Goal: Task Accomplishment & Management: Use online tool/utility

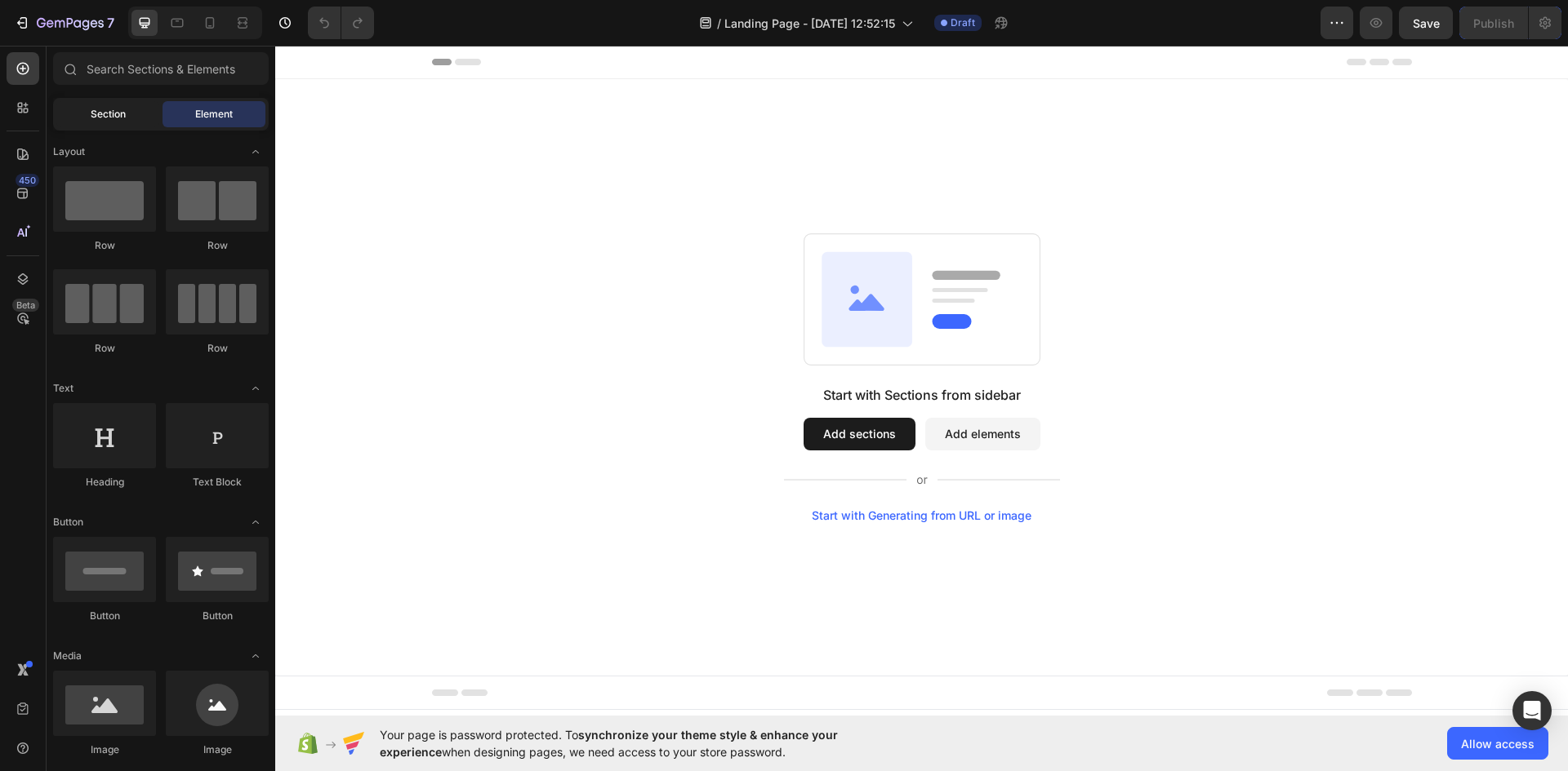
click at [114, 117] on span "Section" at bounding box center [109, 114] width 35 height 15
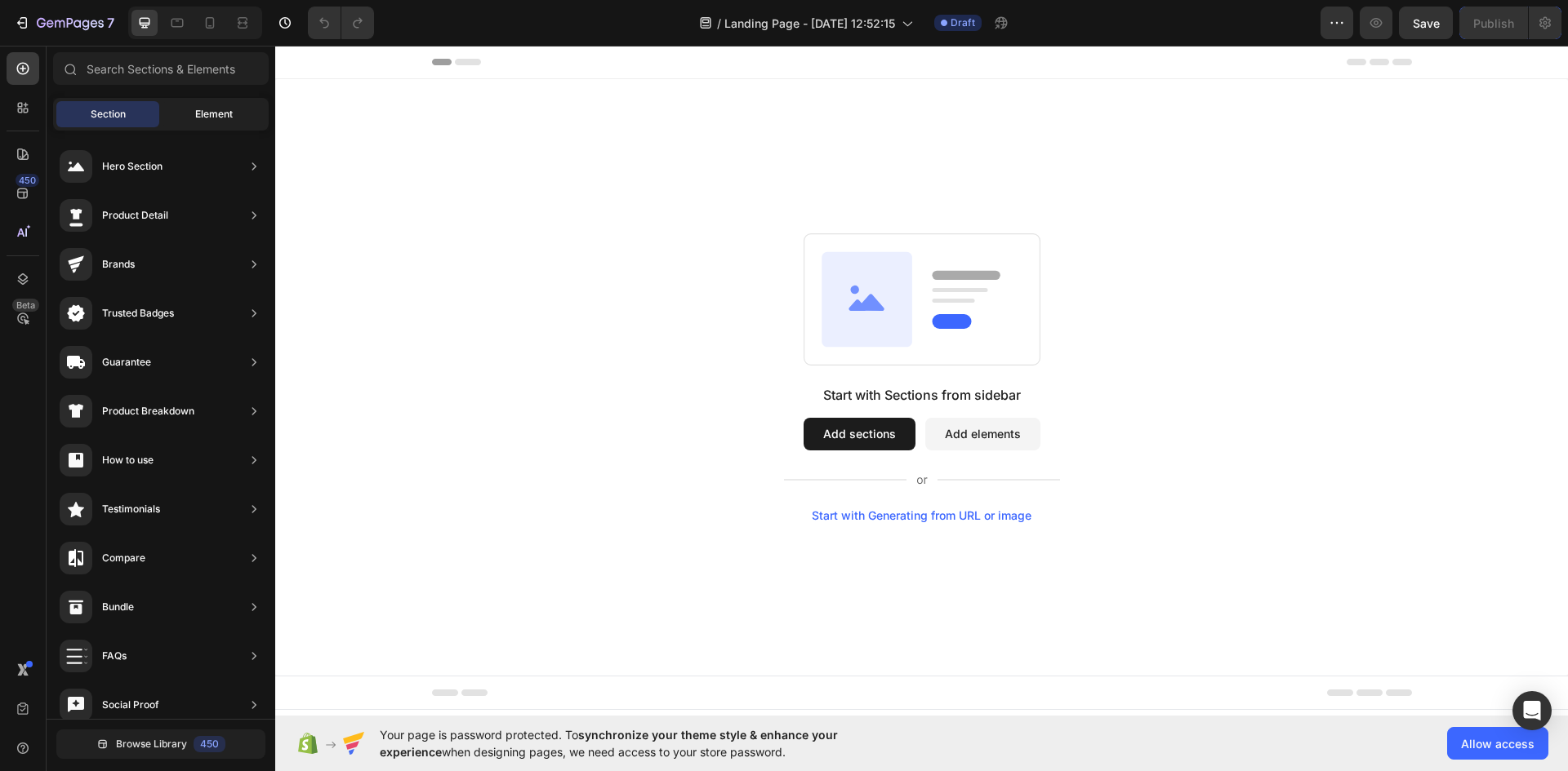
click at [212, 123] on div "Element" at bounding box center [214, 113] width 103 height 26
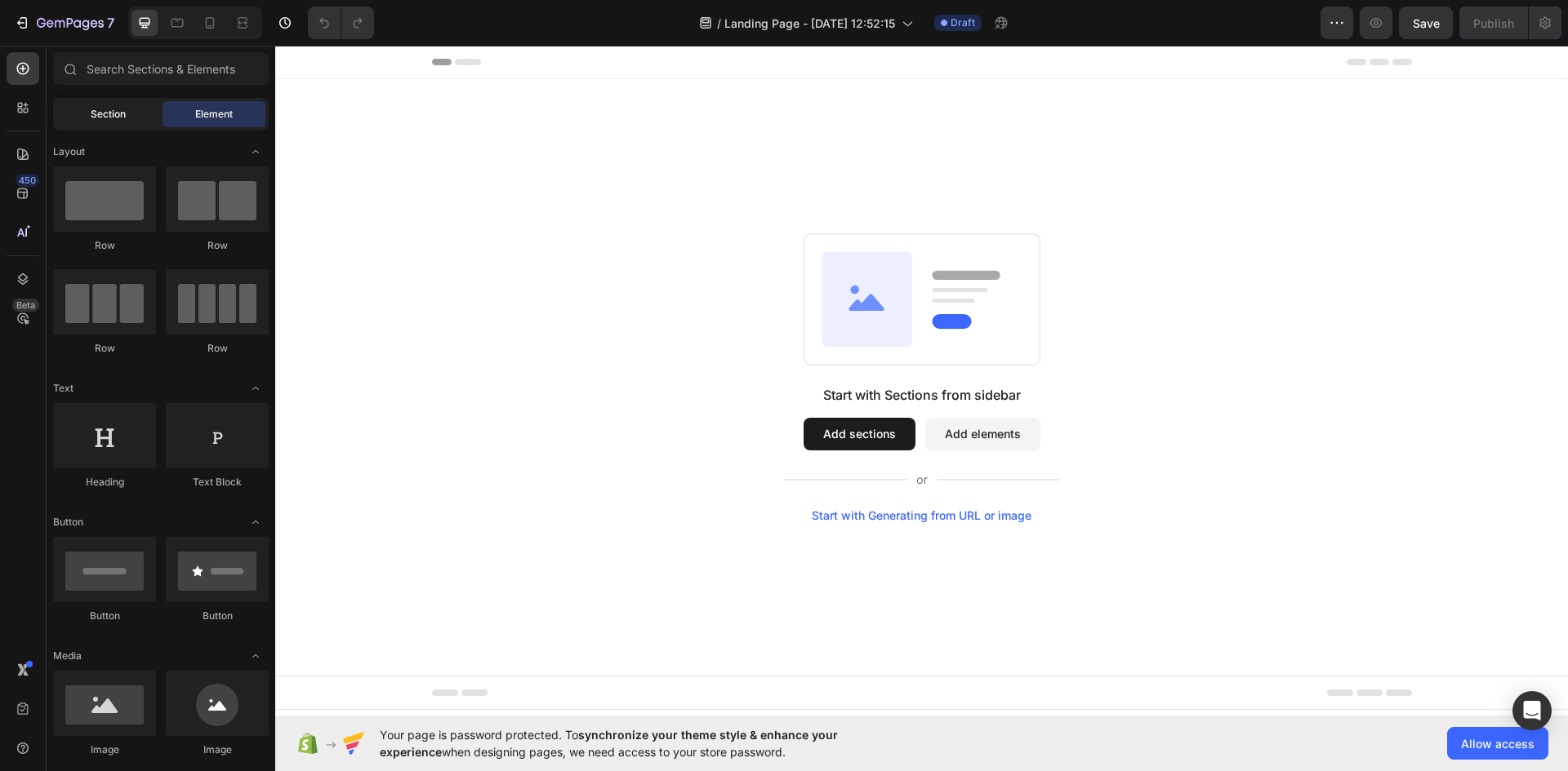
click at [139, 115] on div "Section" at bounding box center [107, 113] width 103 height 26
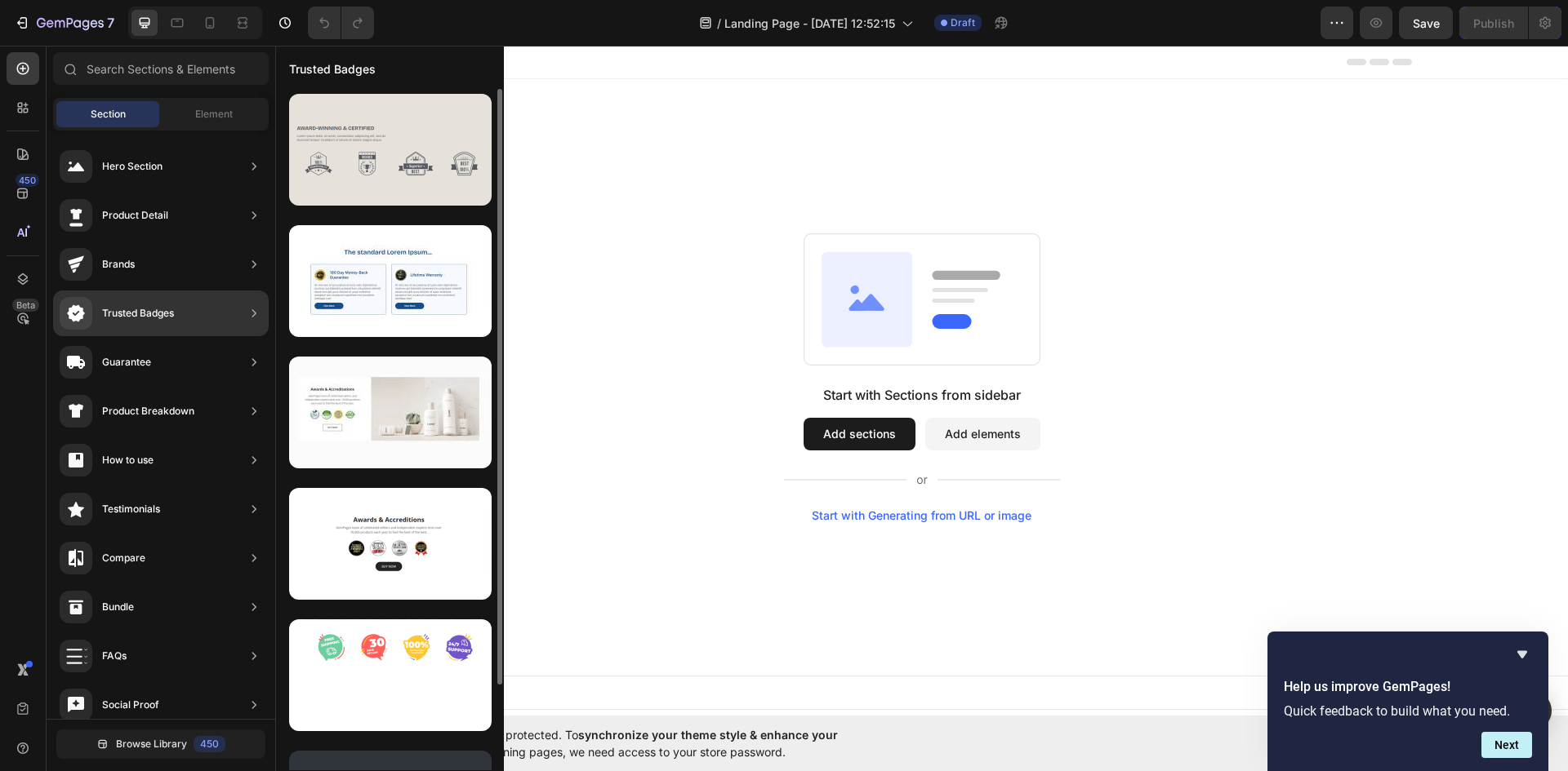
click at [397, 167] on div at bounding box center [390, 149] width 203 height 112
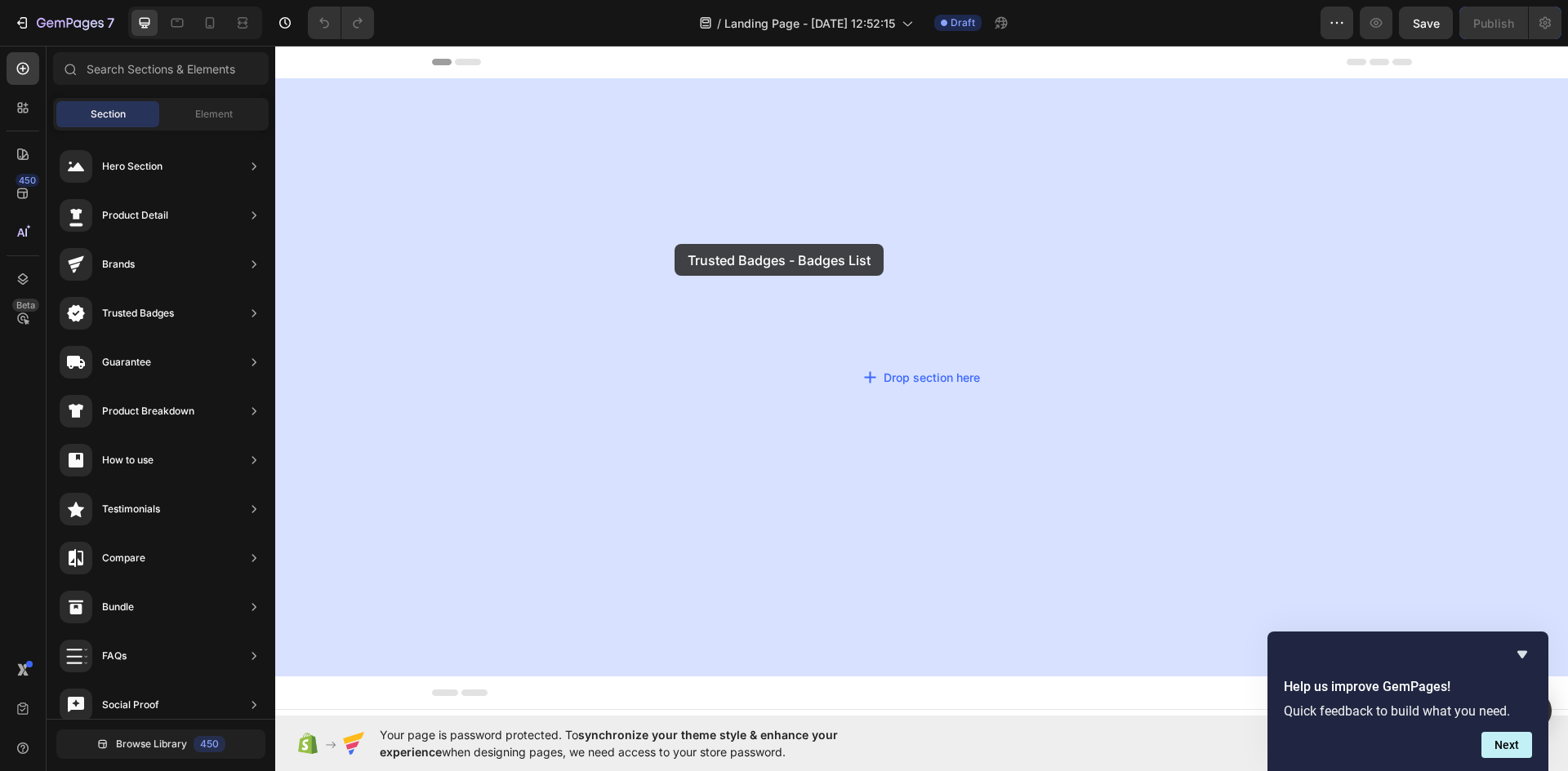
drag, startPoint x: 671, startPoint y: 214, endPoint x: 675, endPoint y: 244, distance: 30.3
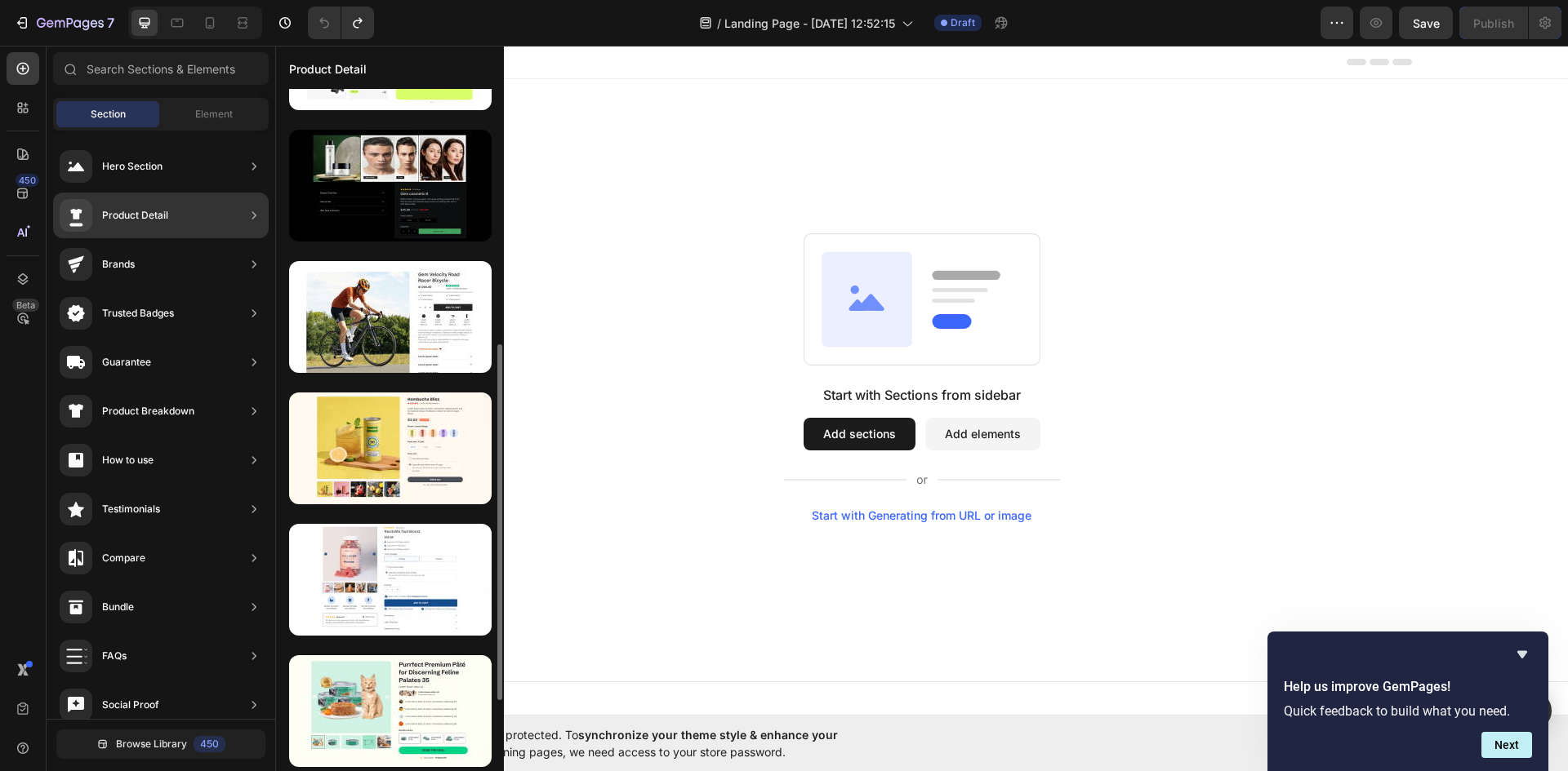
scroll to position [868, 0]
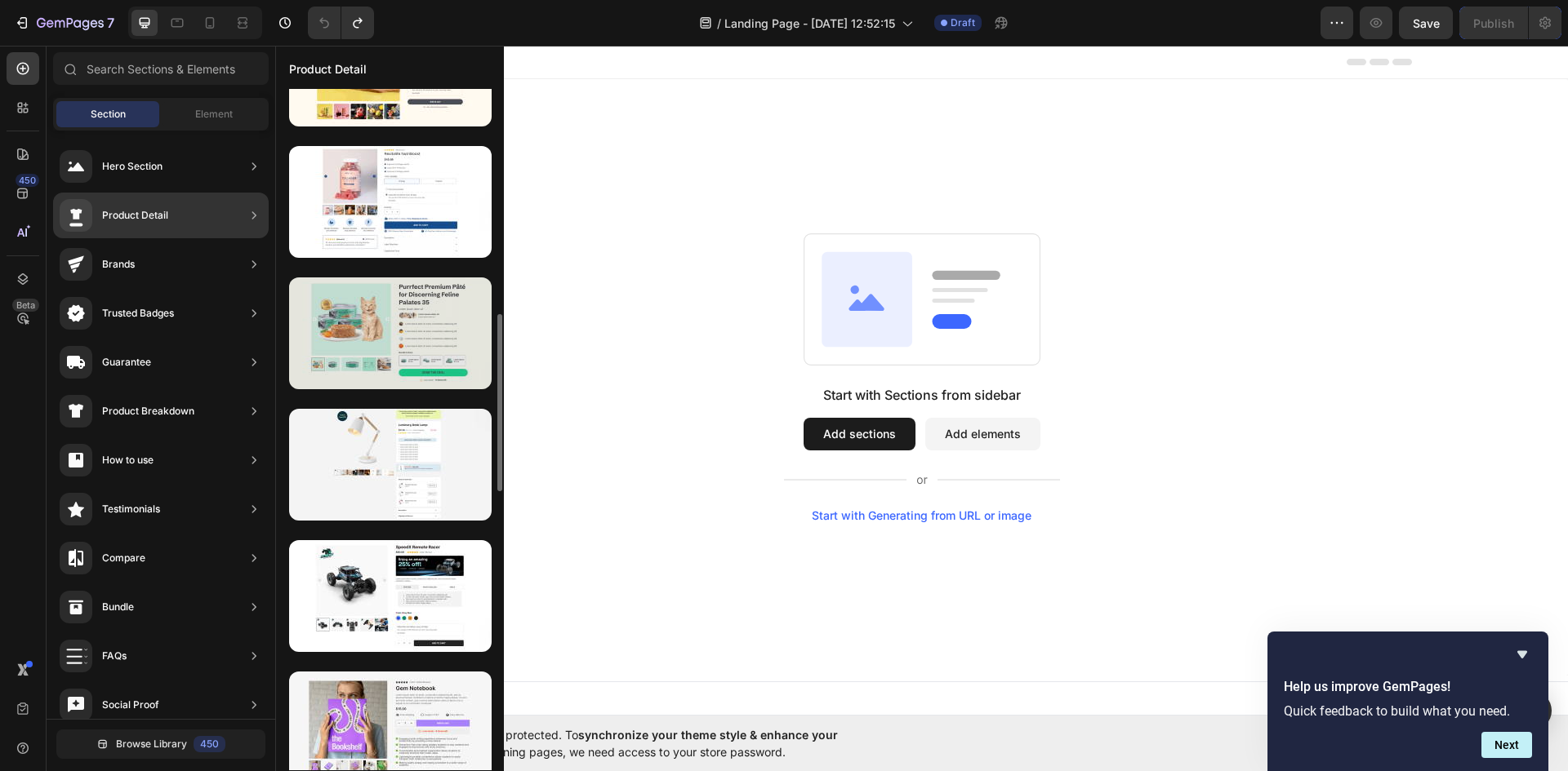
click at [362, 338] on div at bounding box center [390, 334] width 203 height 112
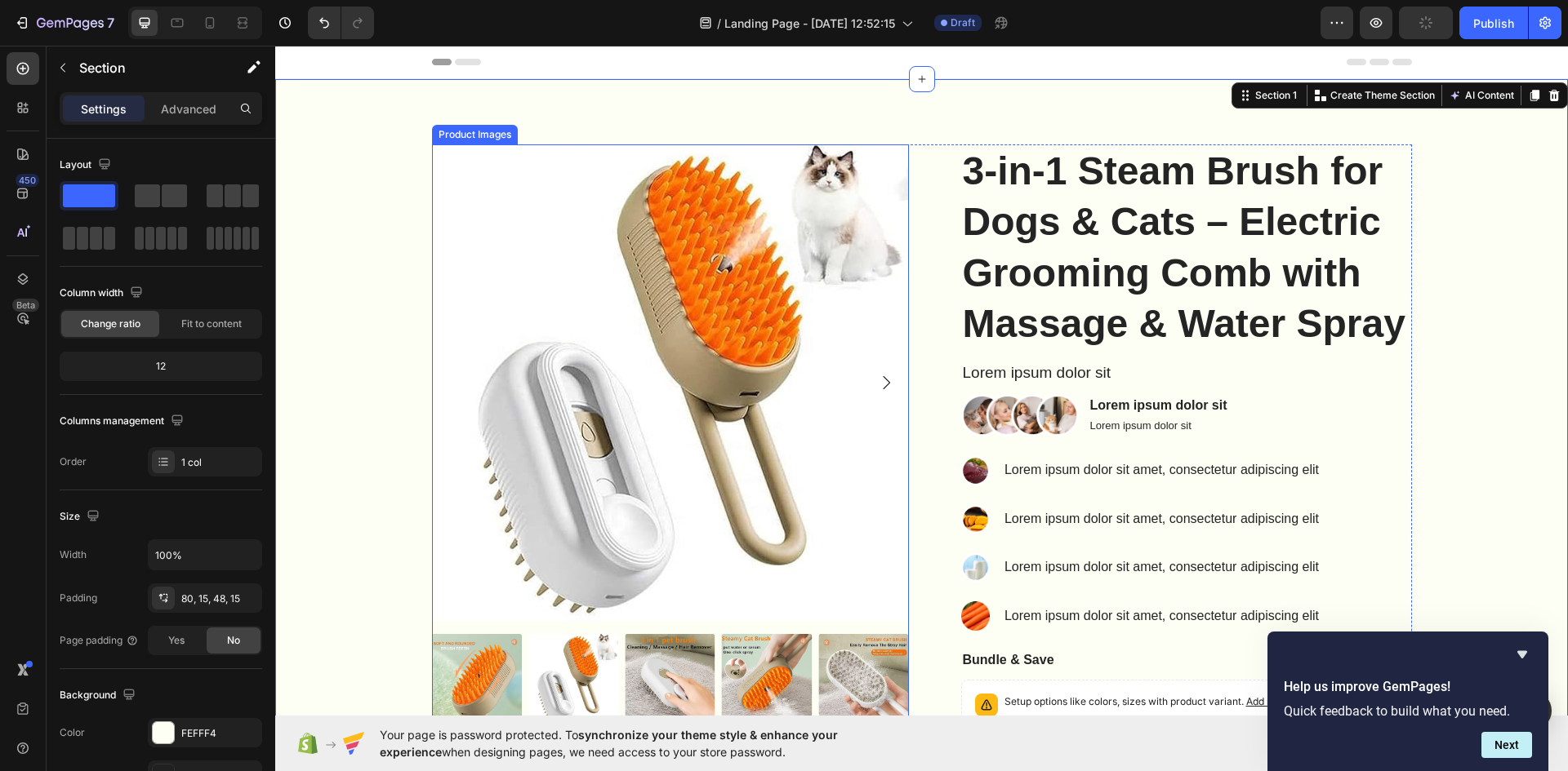
click at [876, 379] on icon "Carousel Next Arrow" at bounding box center [885, 382] width 19 height 19
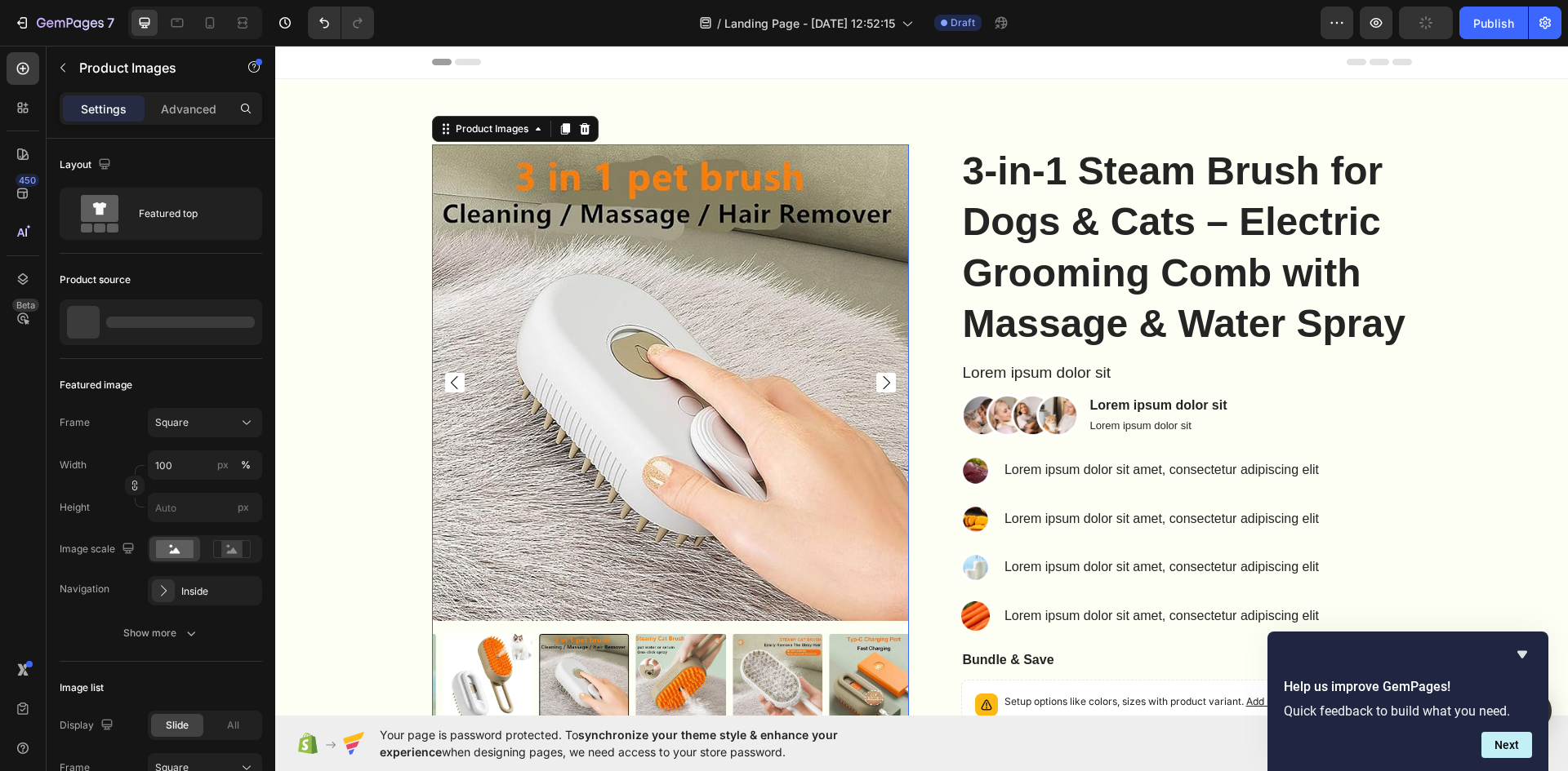
click at [876, 379] on icon "Carousel Next Arrow" at bounding box center [885, 382] width 19 height 19
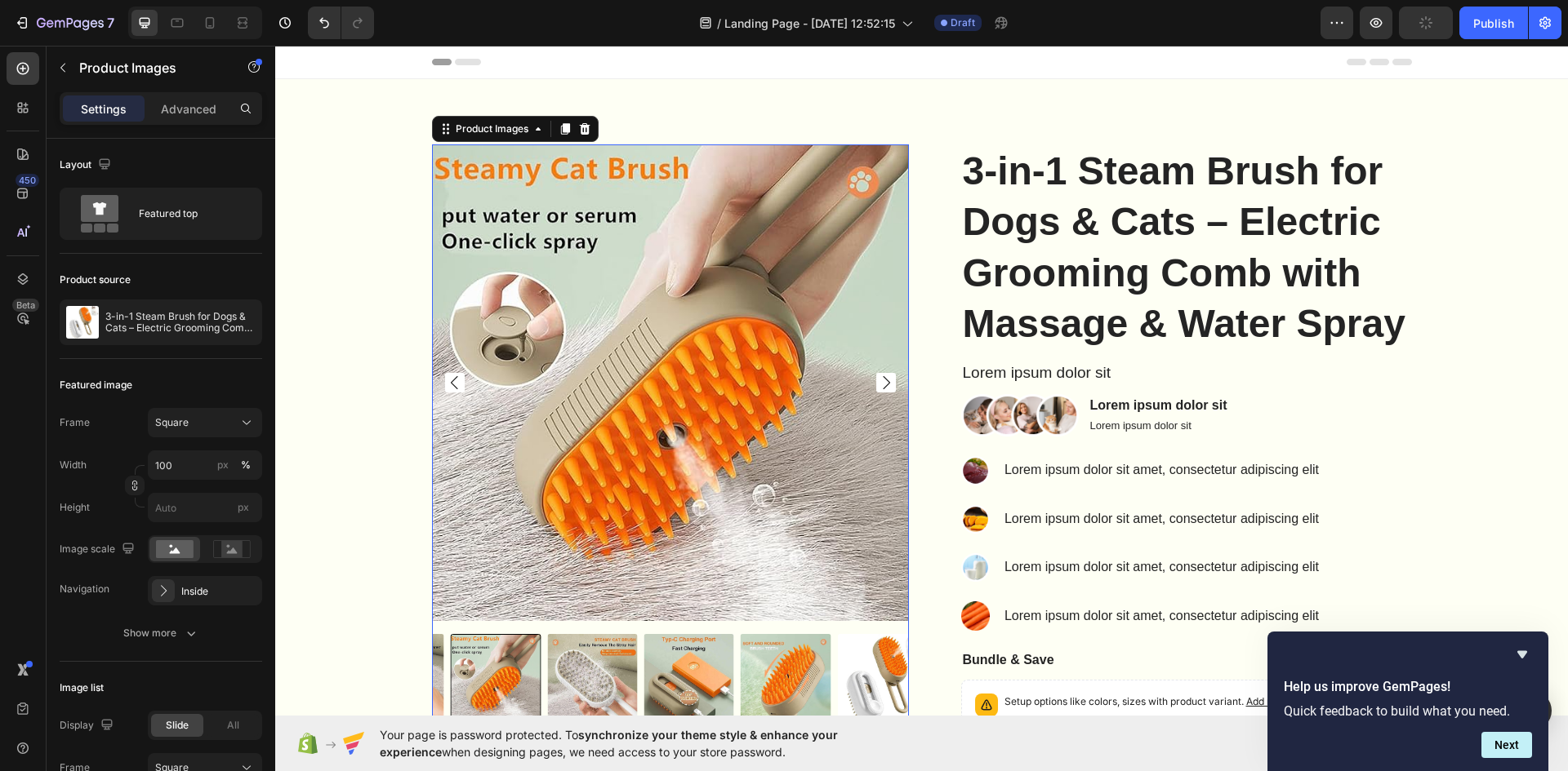
click at [876, 379] on icon "Carousel Next Arrow" at bounding box center [885, 382] width 19 height 19
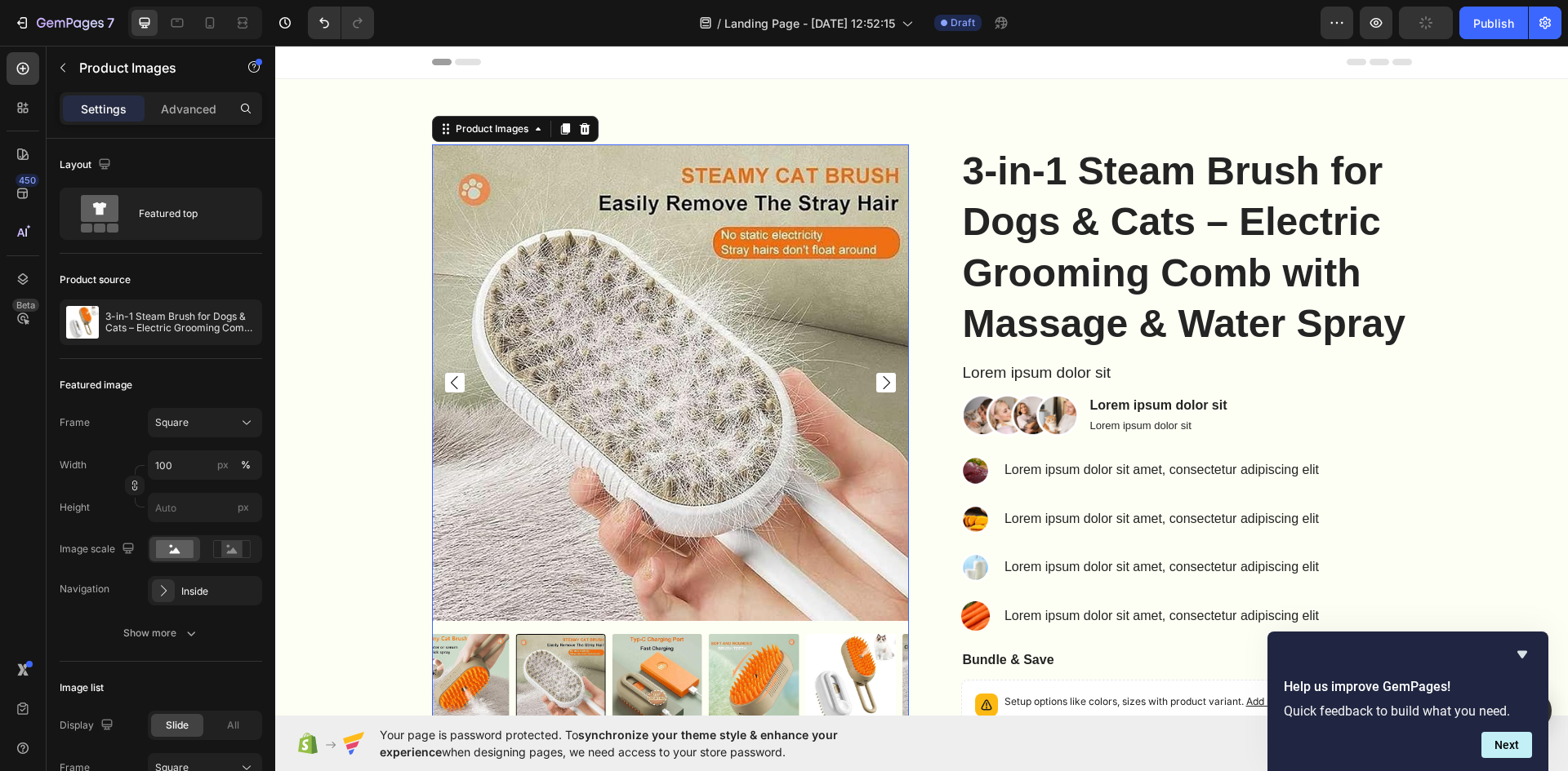
click at [876, 379] on icon "Carousel Next Arrow" at bounding box center [885, 382] width 19 height 19
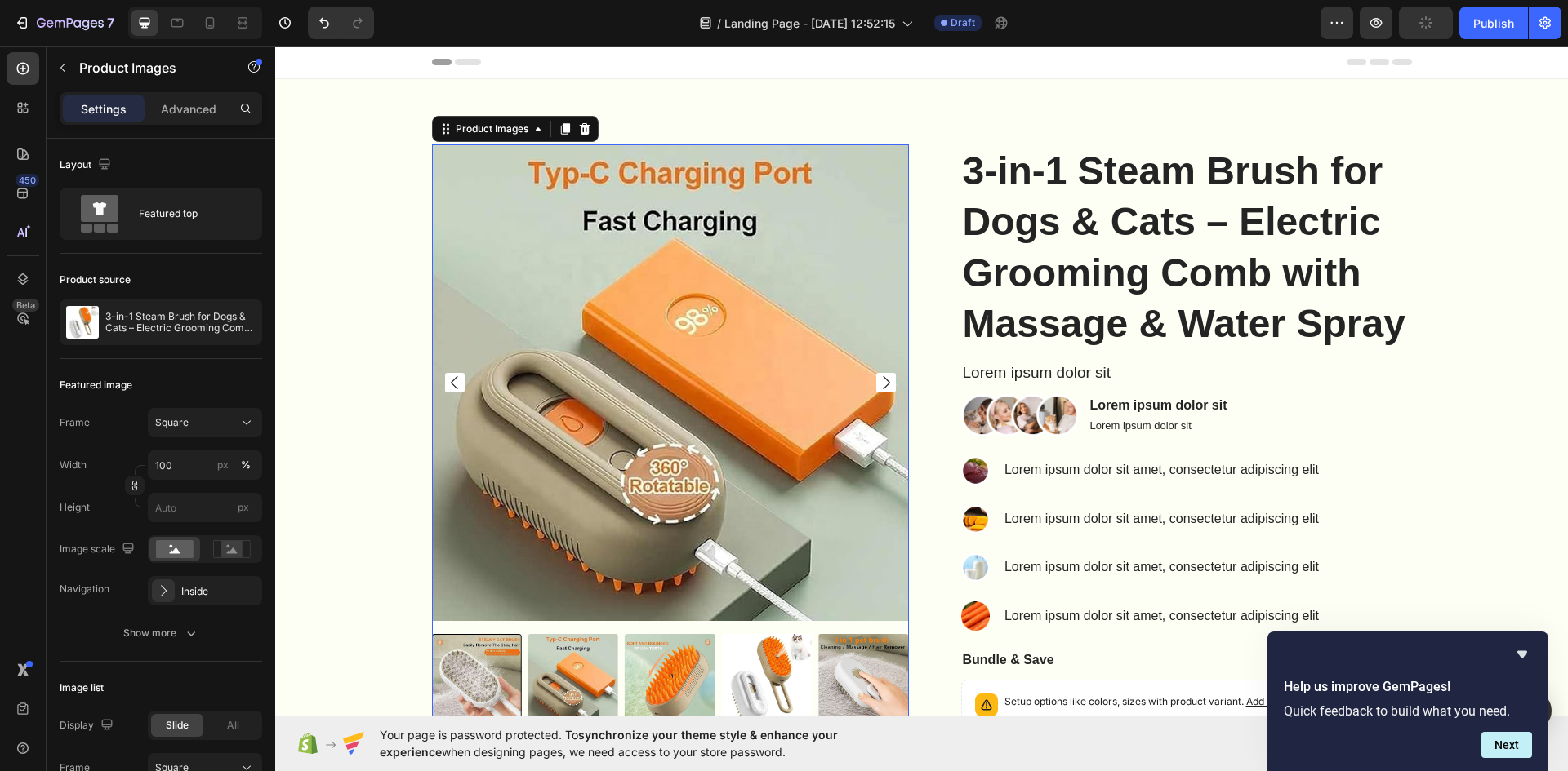
click at [876, 379] on icon "Carousel Next Arrow" at bounding box center [885, 382] width 19 height 19
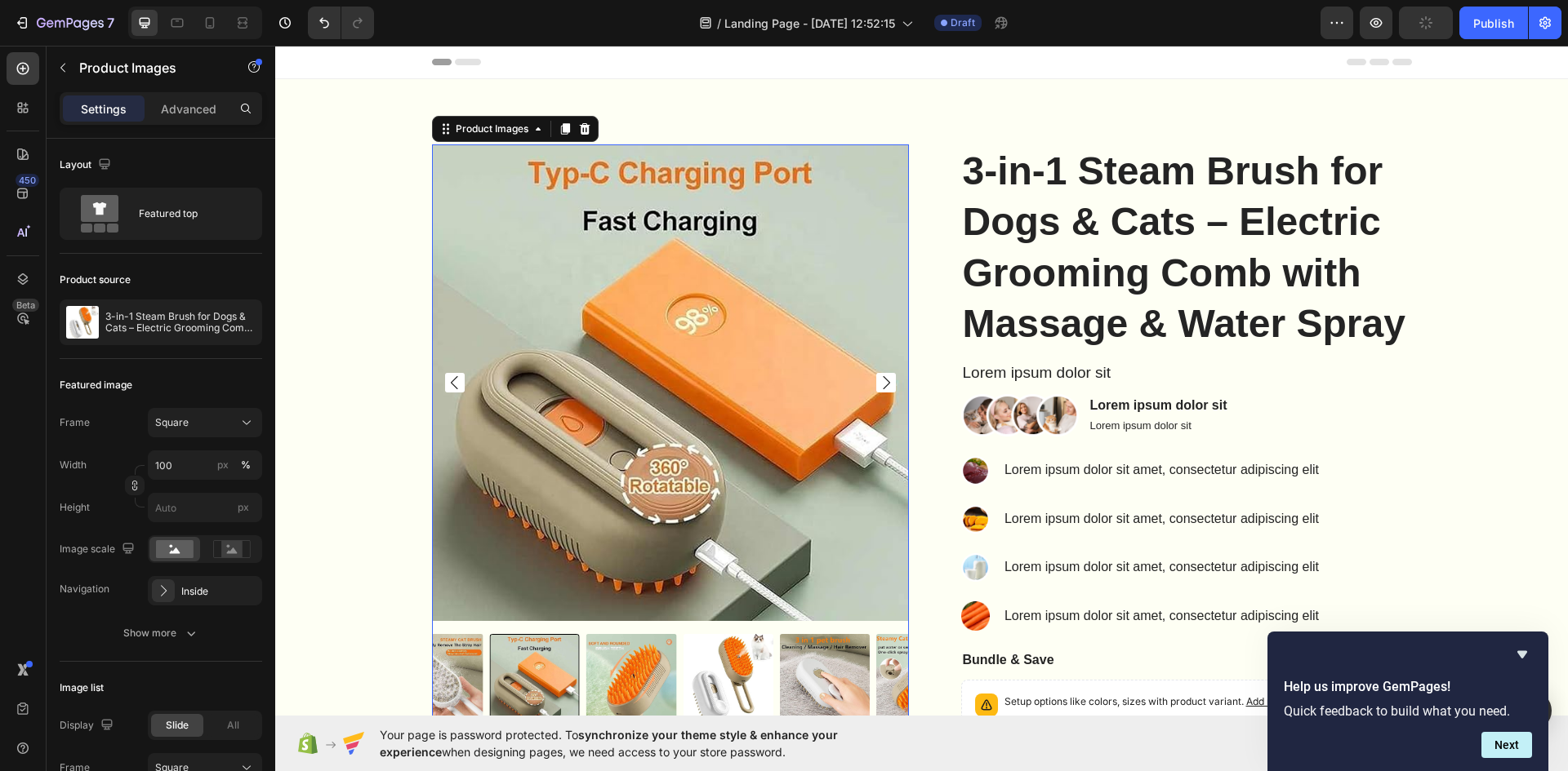
click at [876, 379] on icon "Carousel Next Arrow" at bounding box center [885, 382] width 19 height 19
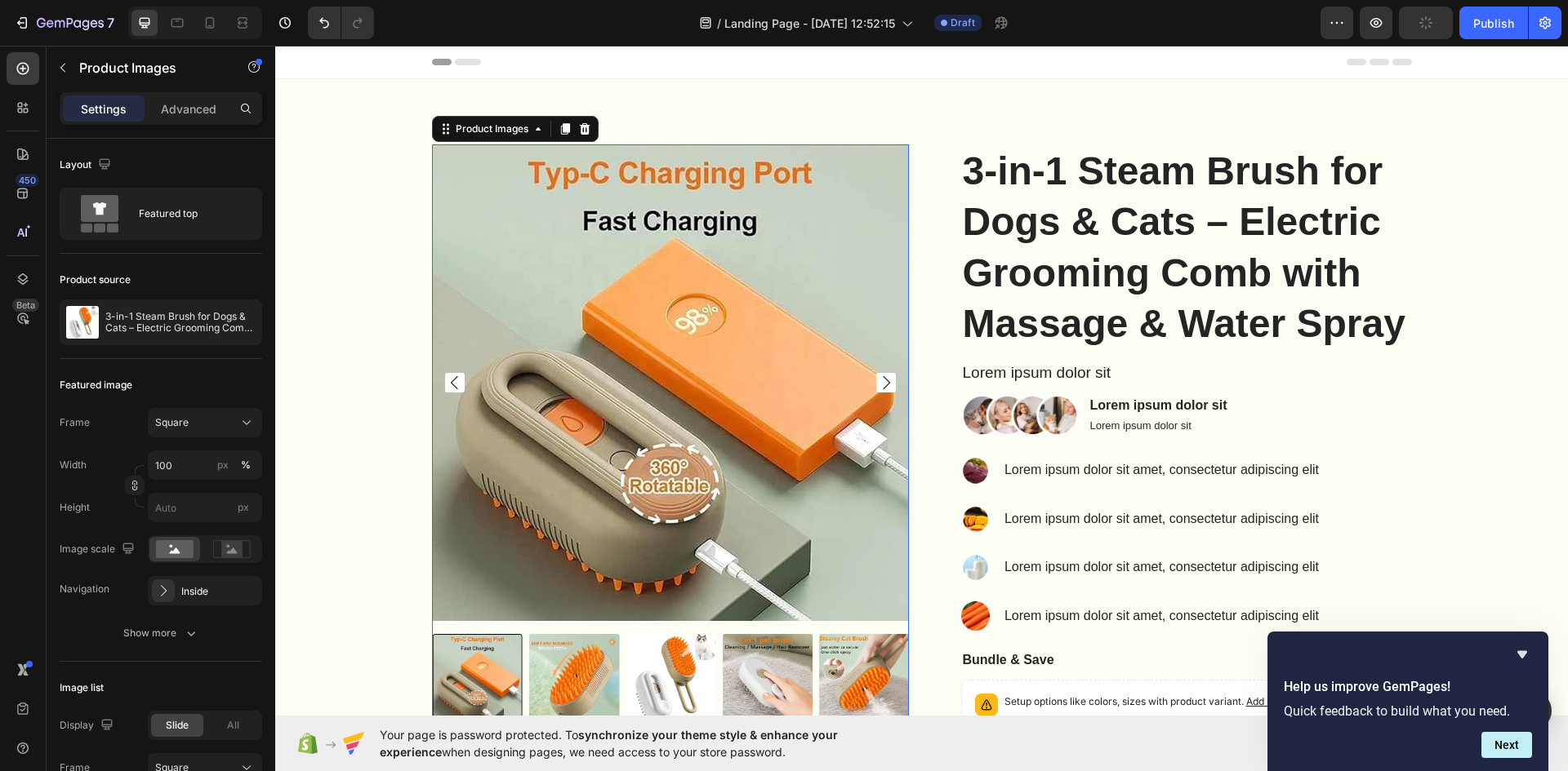
click at [908, 379] on img at bounding box center [1146, 382] width 477 height 476
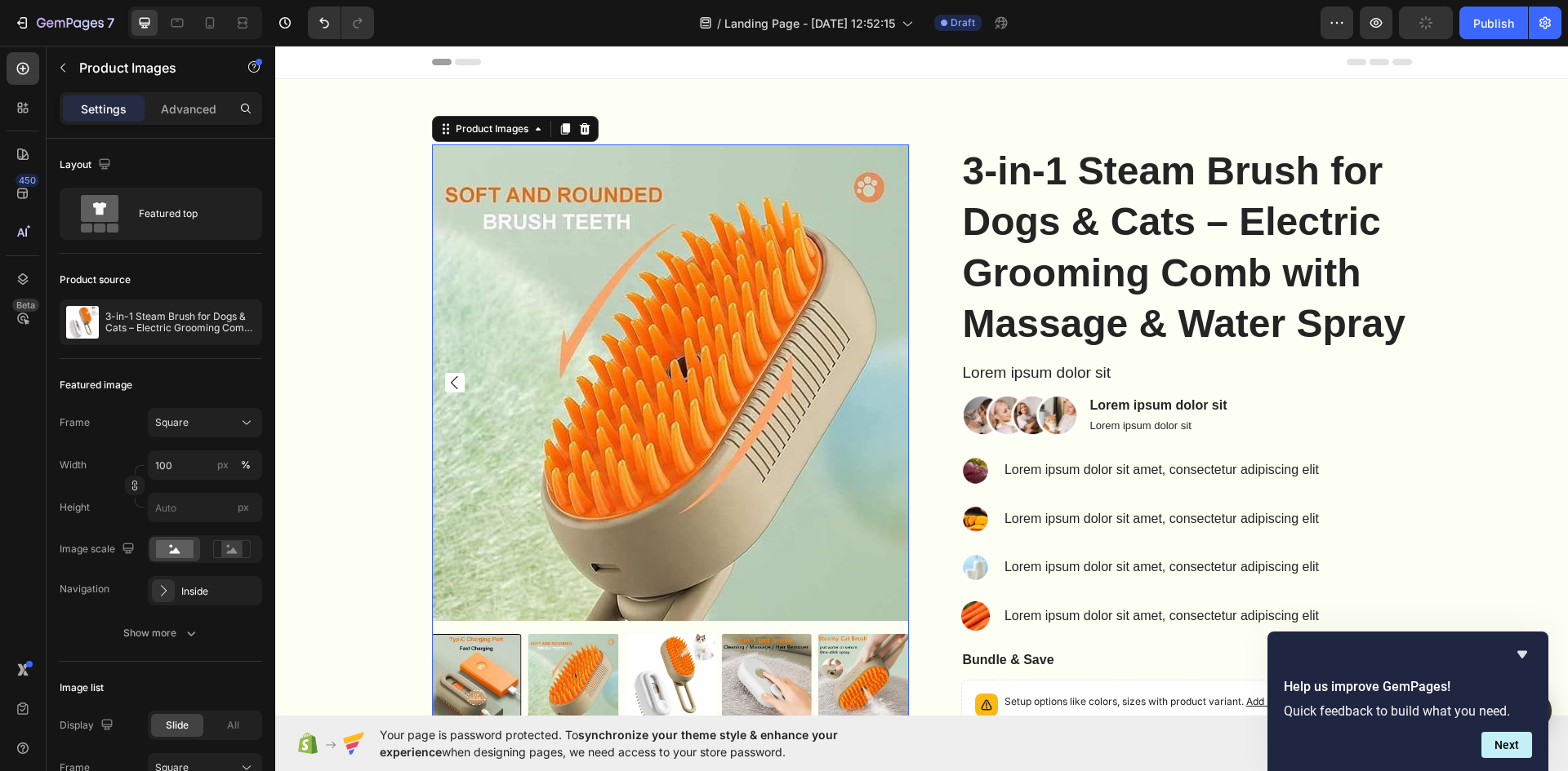
click at [872, 379] on img at bounding box center [670, 382] width 477 height 476
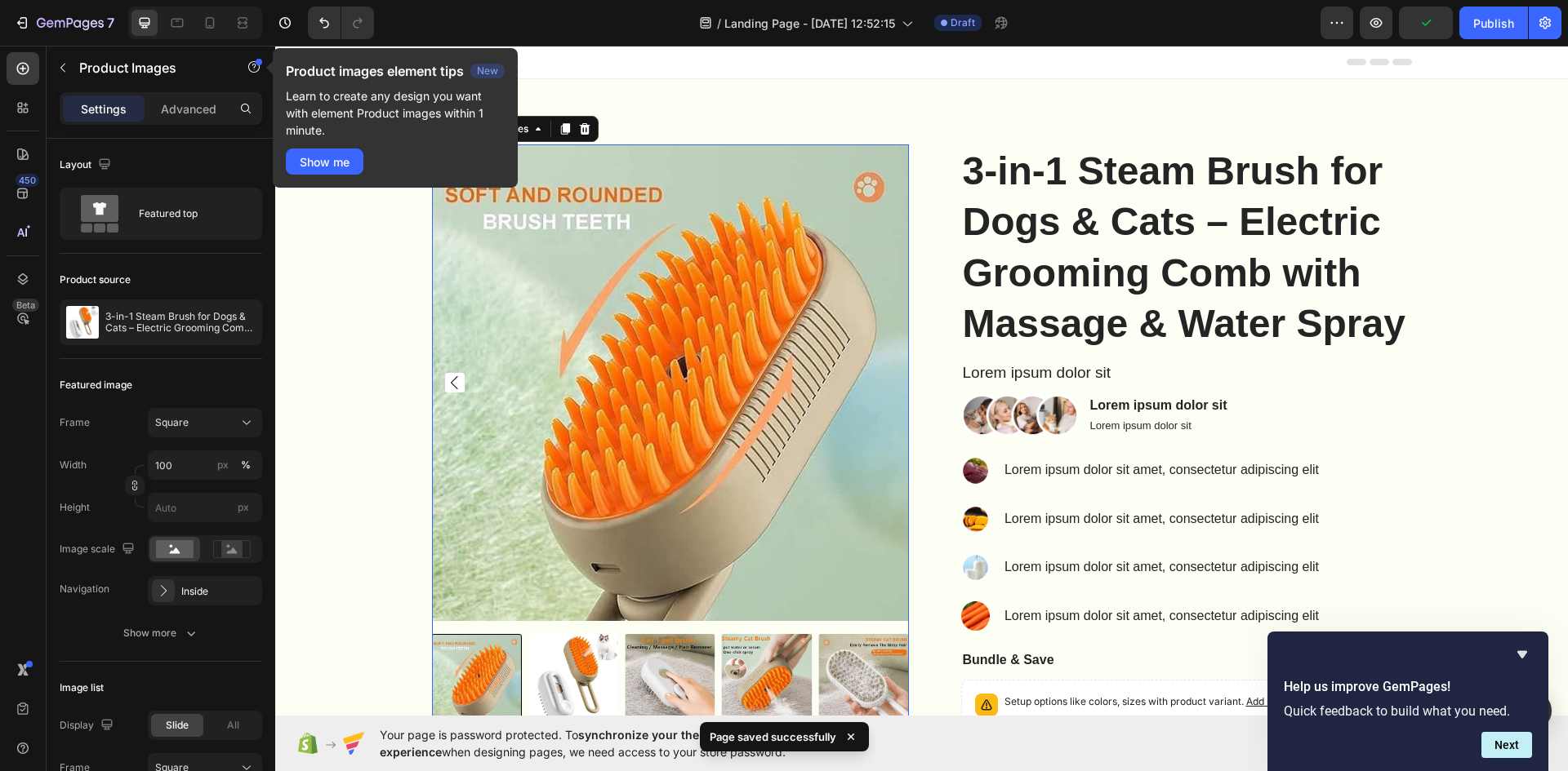
click at [663, 371] on img at bounding box center [670, 382] width 477 height 476
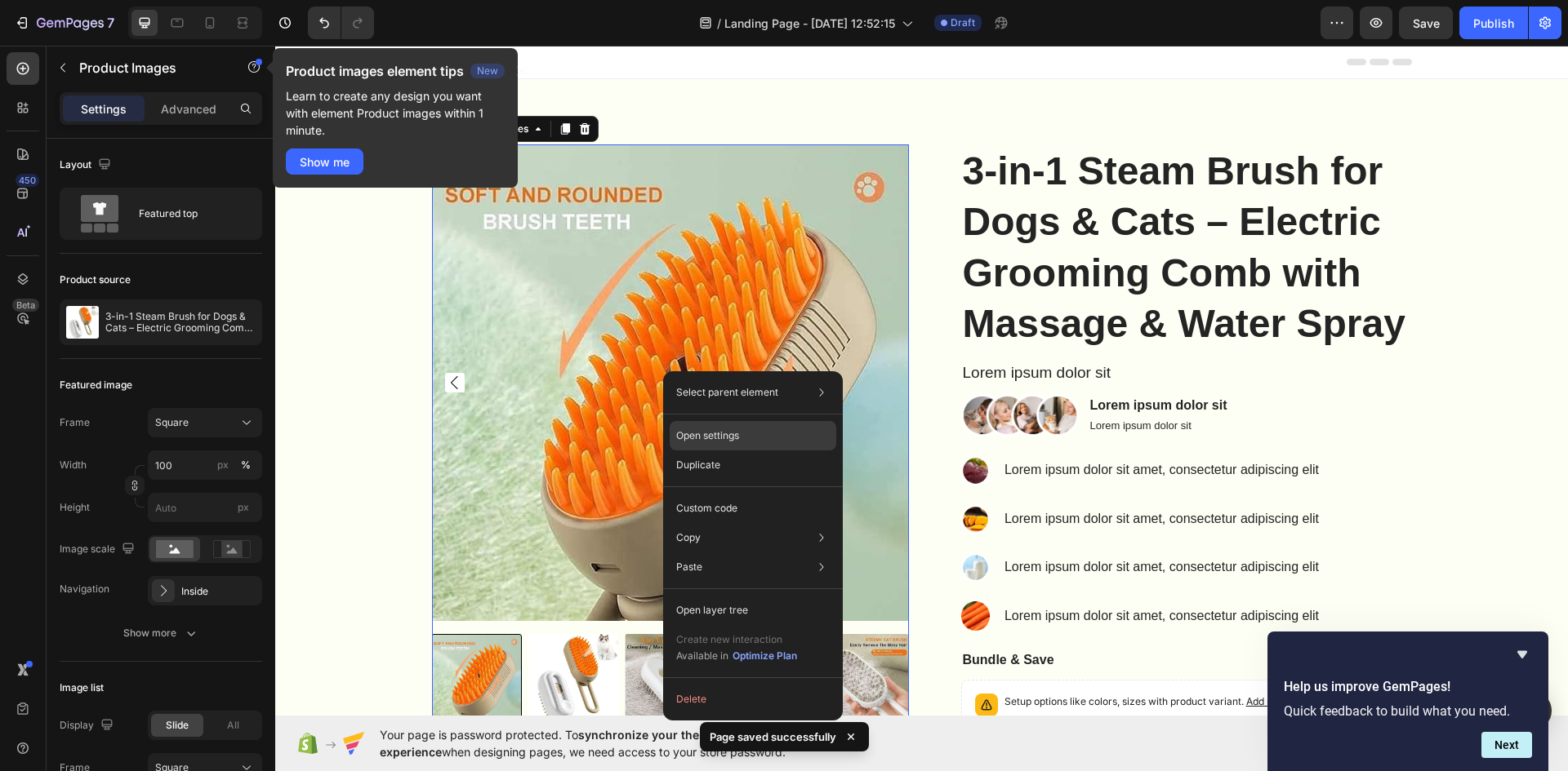
click at [730, 441] on p "Open settings" at bounding box center [707, 436] width 63 height 15
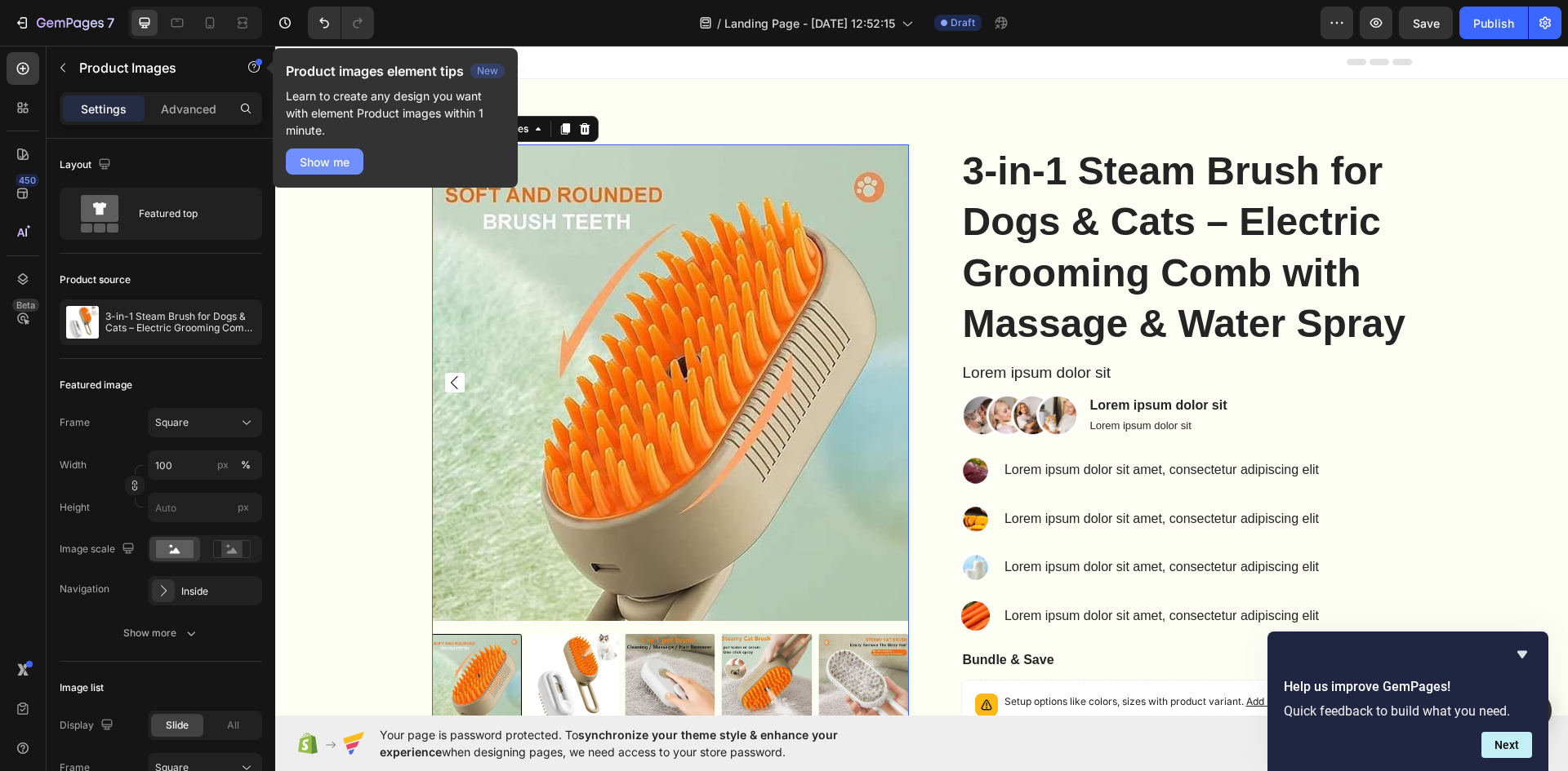
click at [352, 165] on button "Show me" at bounding box center [324, 161] width 78 height 26
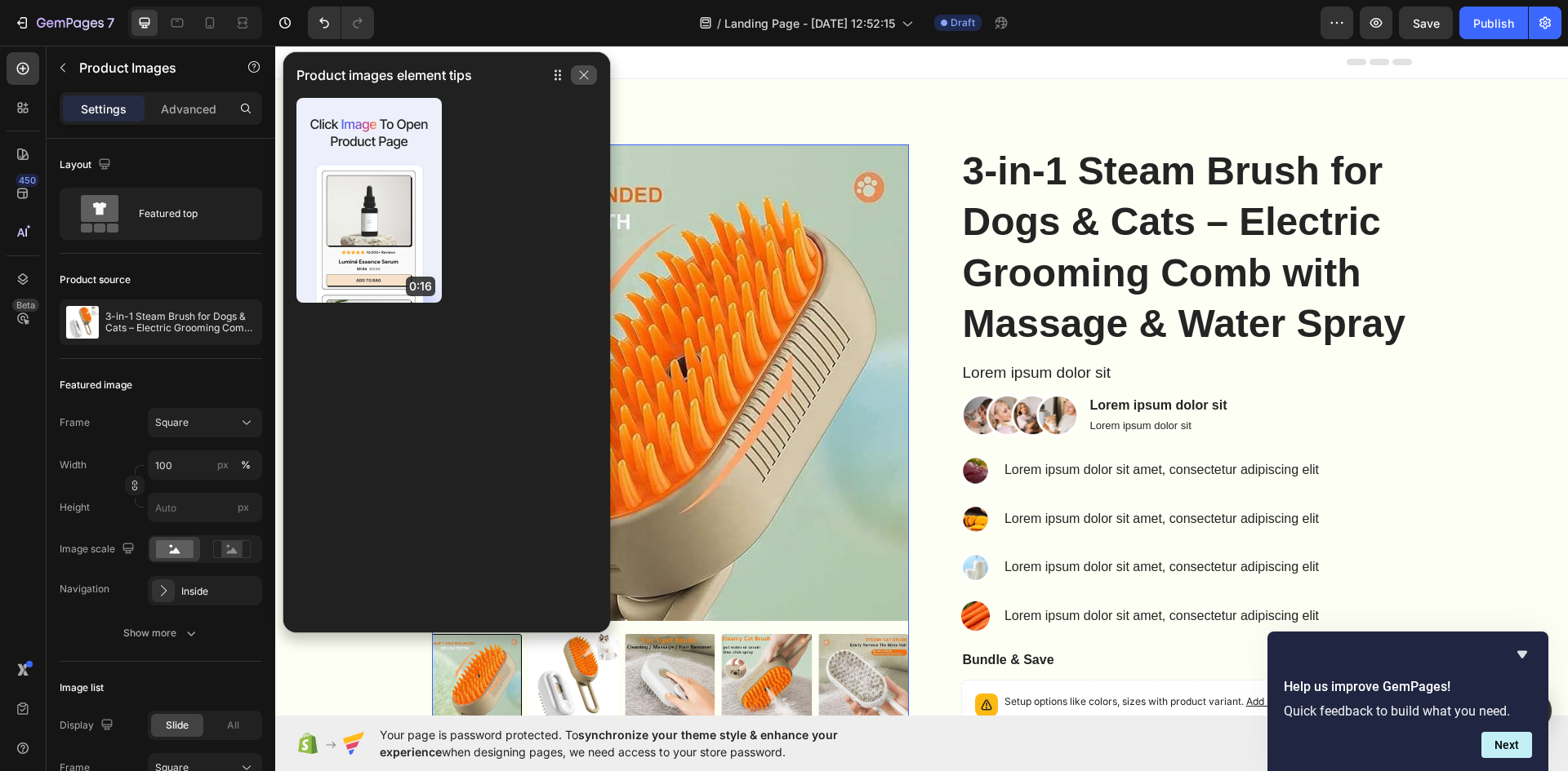
drag, startPoint x: 583, startPoint y: 78, endPoint x: 337, endPoint y: 156, distance: 258.1
click at [583, 78] on icon "button" at bounding box center [584, 75] width 13 height 13
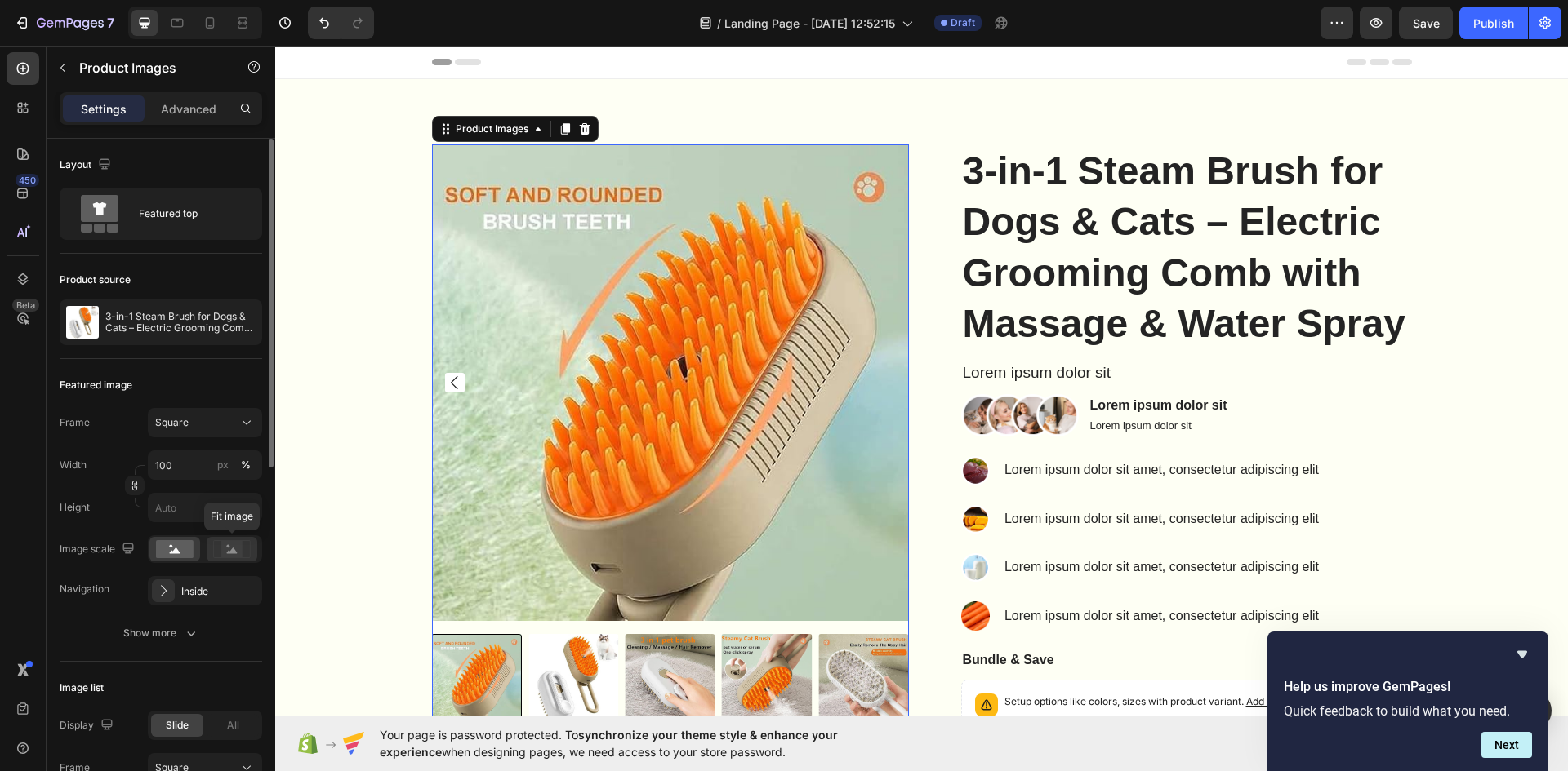
click at [225, 552] on rect at bounding box center [231, 549] width 21 height 17
click at [182, 554] on rect at bounding box center [175, 549] width 38 height 18
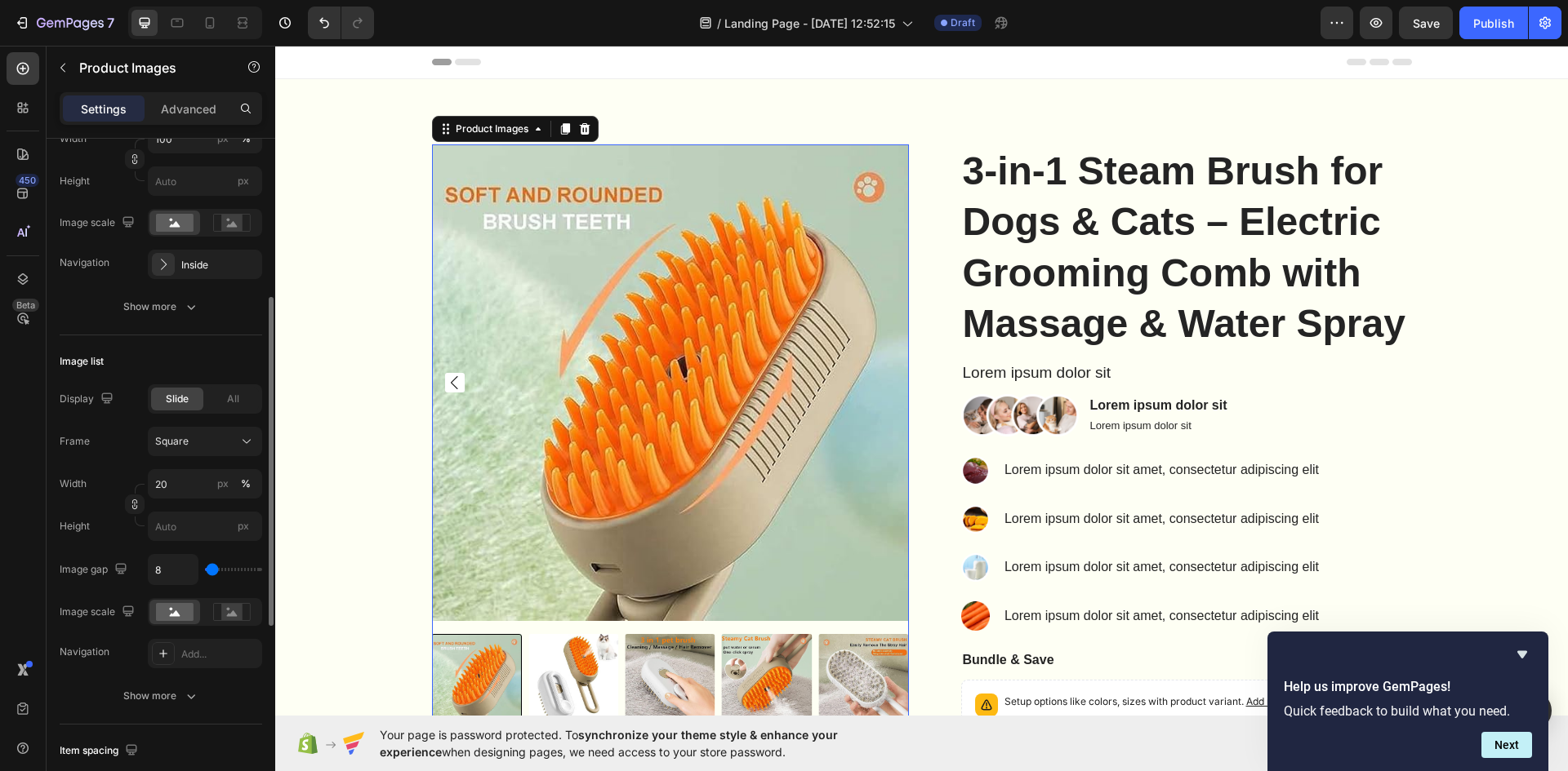
scroll to position [490, 0]
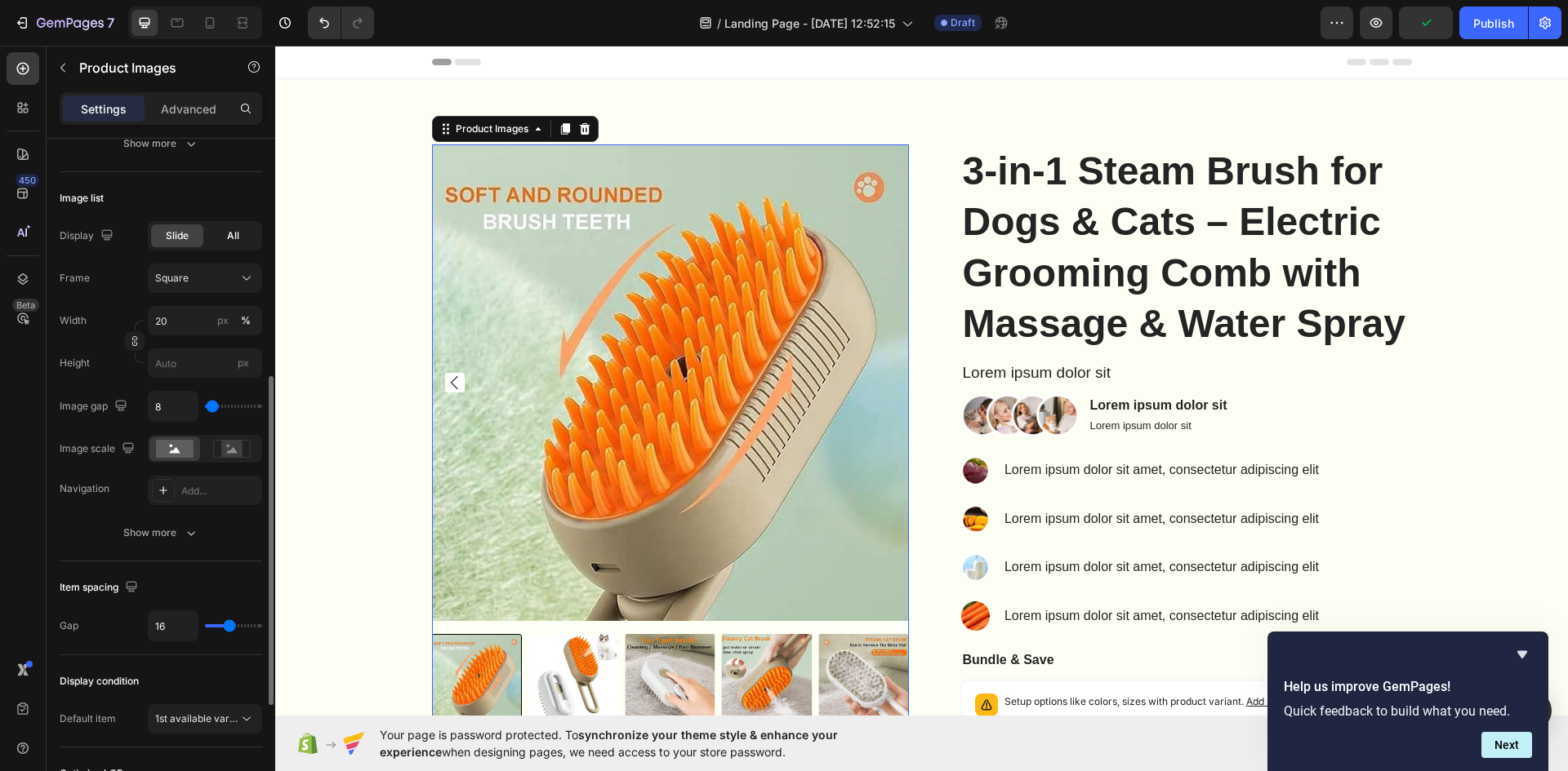
click at [239, 240] on span "All" at bounding box center [233, 236] width 13 height 15
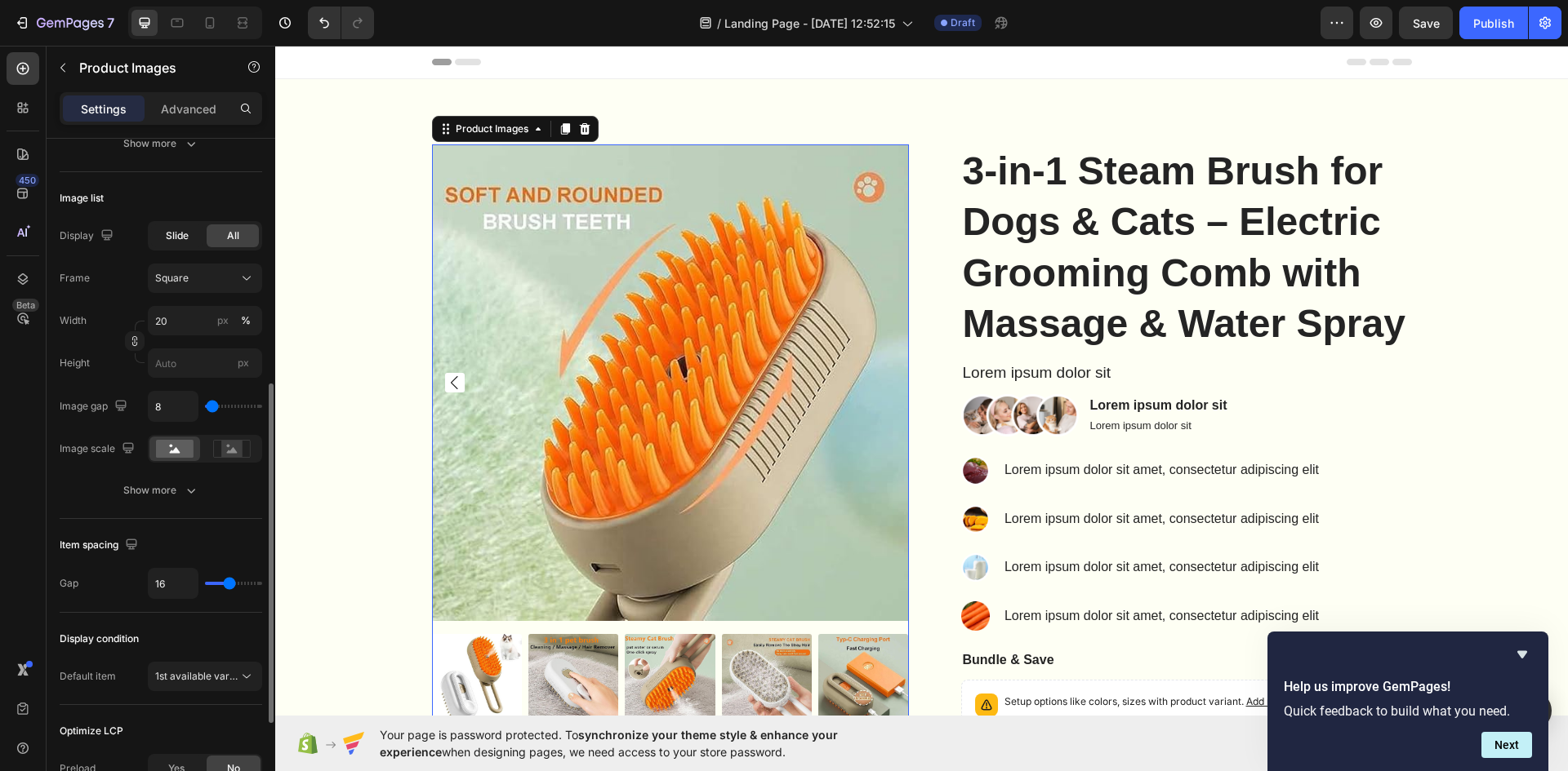
click at [197, 239] on div "Slide" at bounding box center [177, 235] width 53 height 23
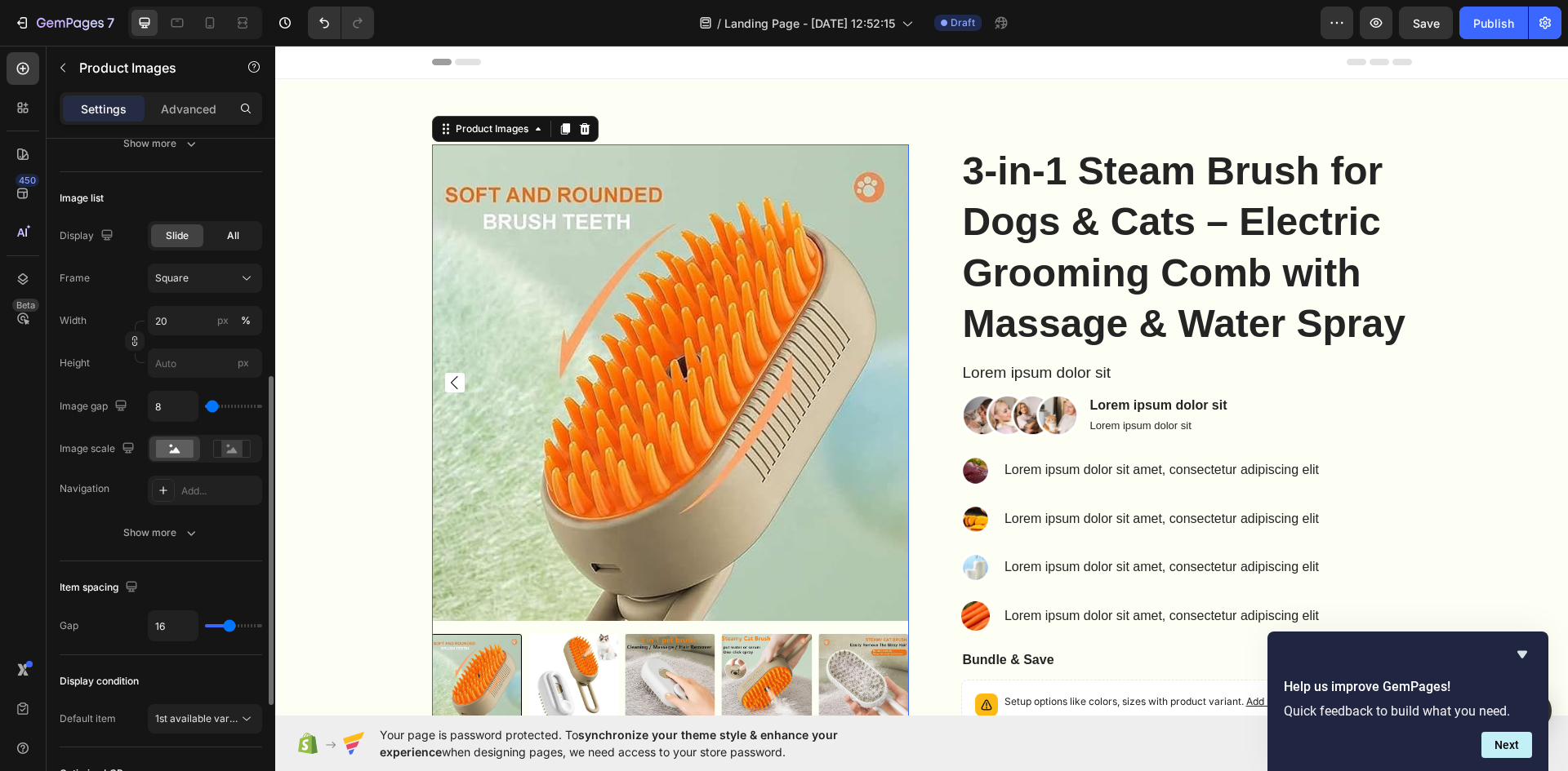
click at [214, 240] on div "All" at bounding box center [232, 235] width 53 height 23
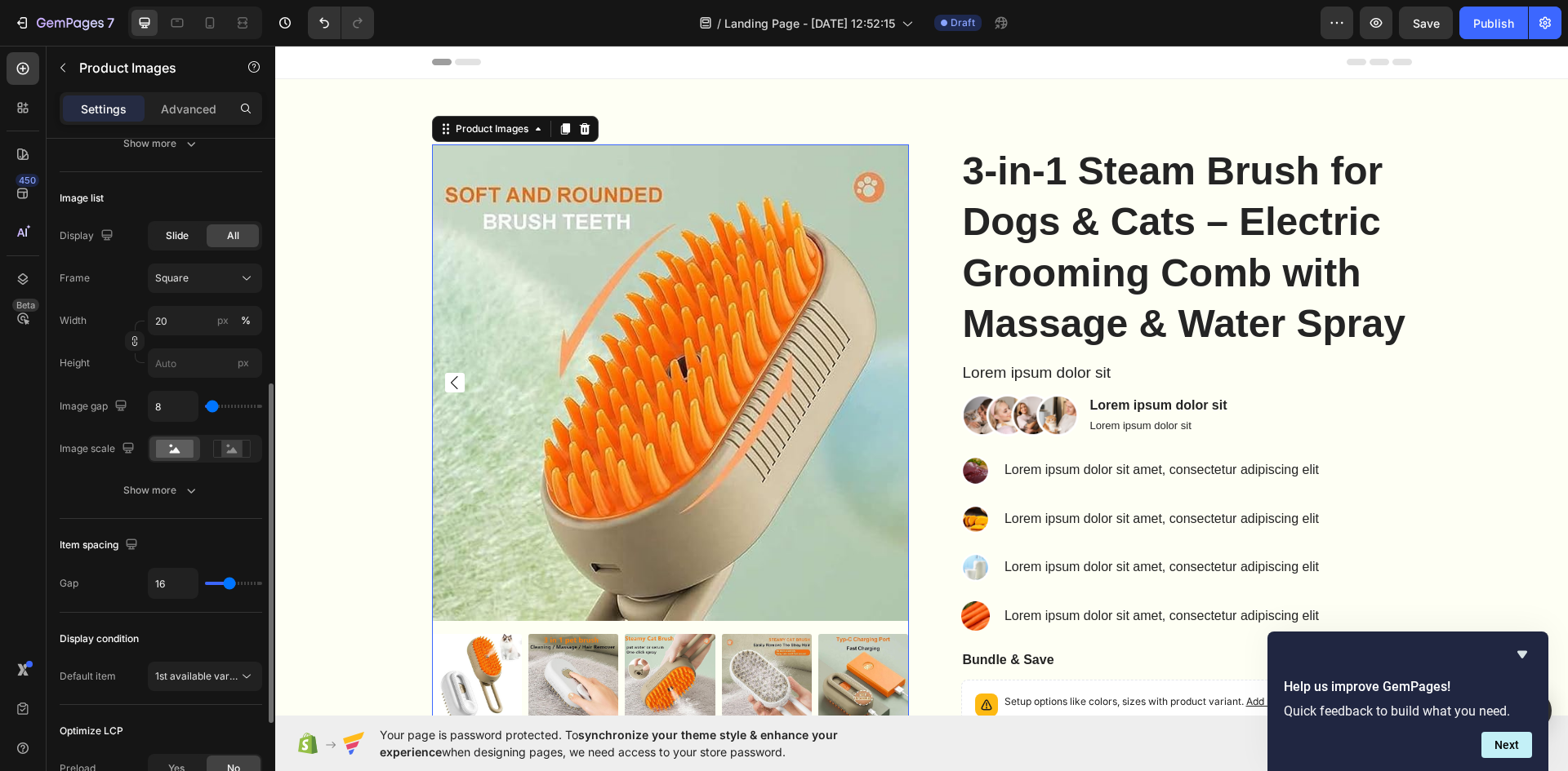
click at [184, 240] on span "Slide" at bounding box center [177, 236] width 23 height 15
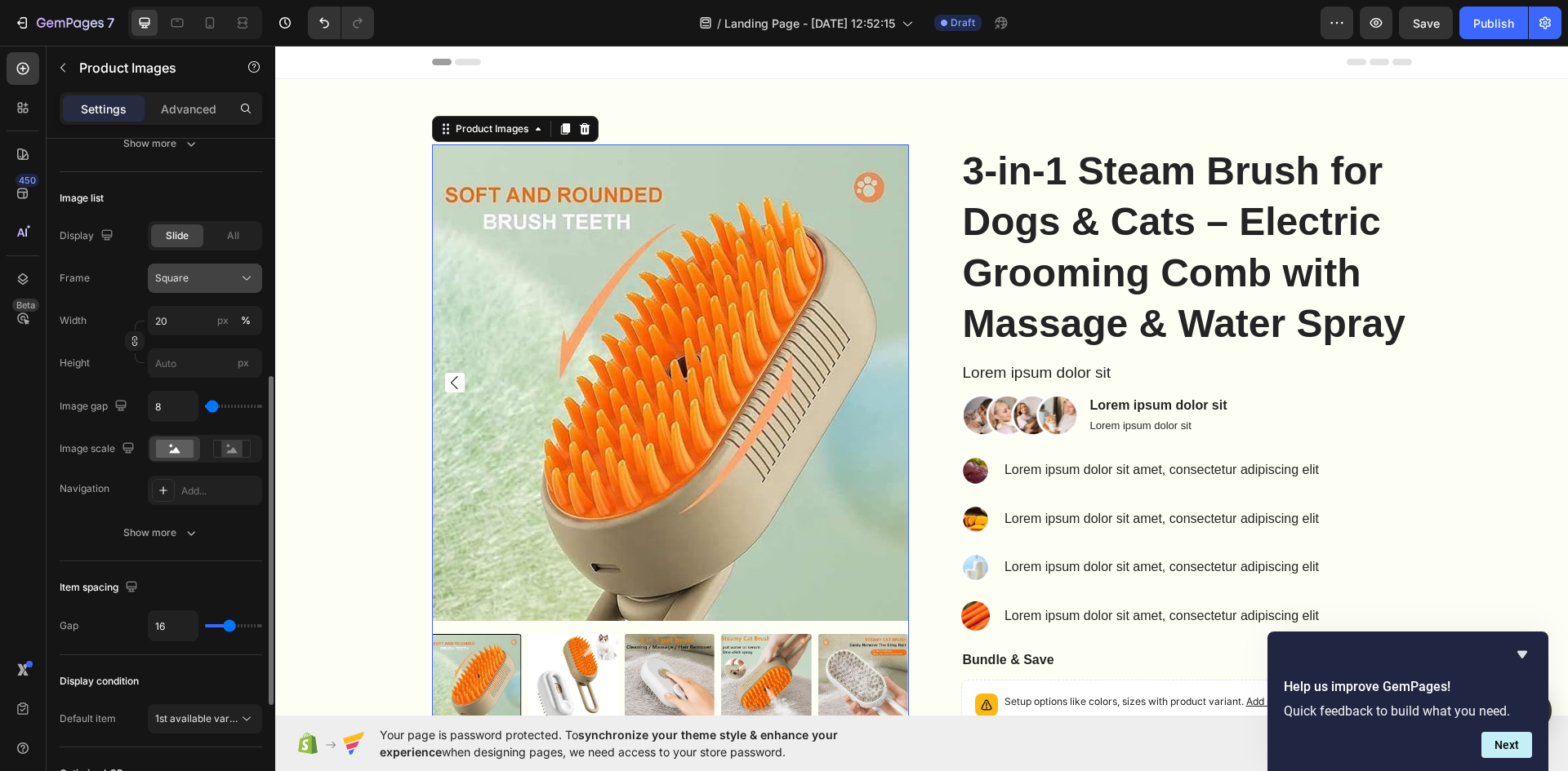
click at [194, 272] on div "Square" at bounding box center [195, 279] width 80 height 15
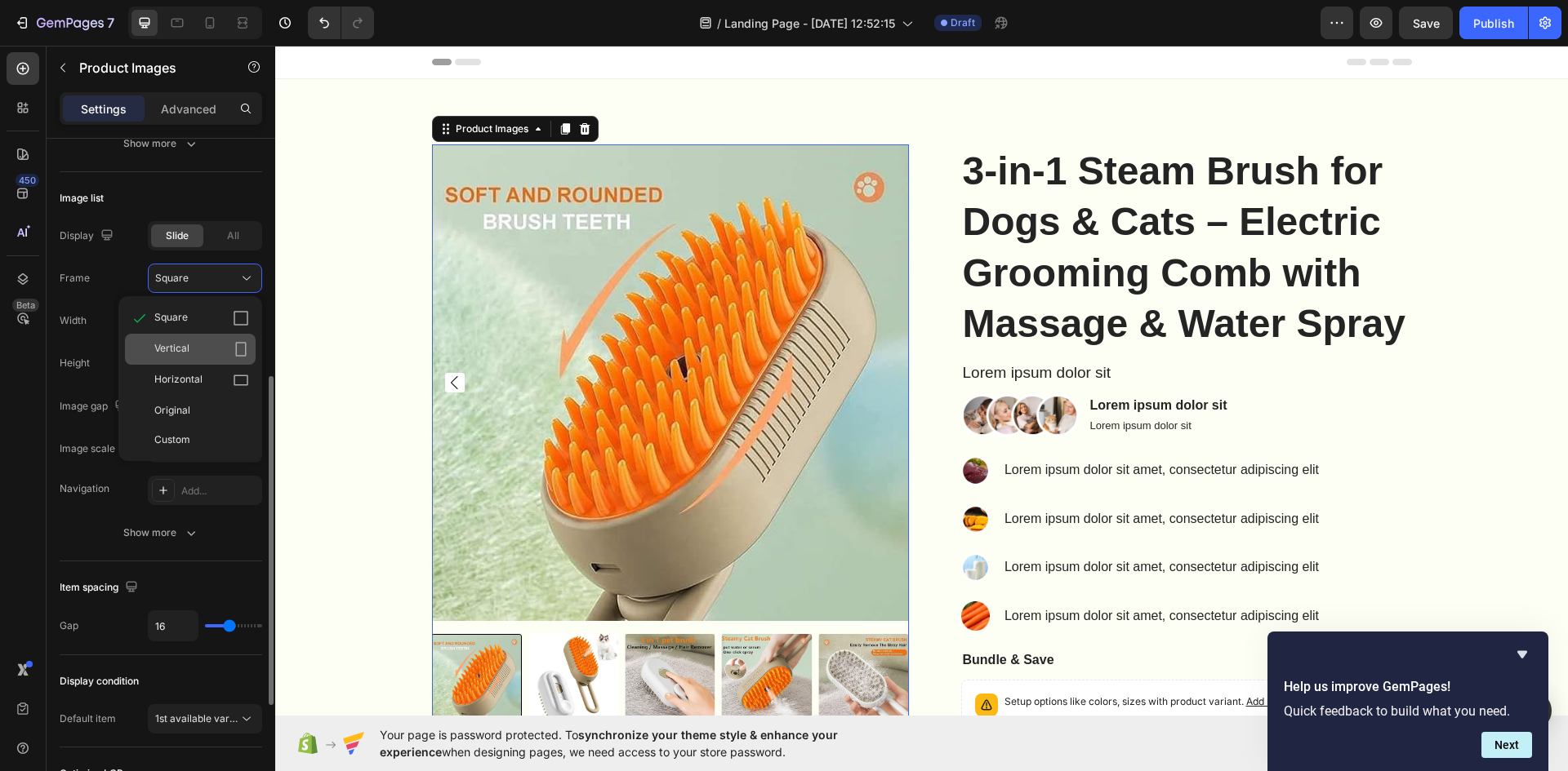
click at [199, 346] on div "Vertical" at bounding box center [201, 350] width 94 height 17
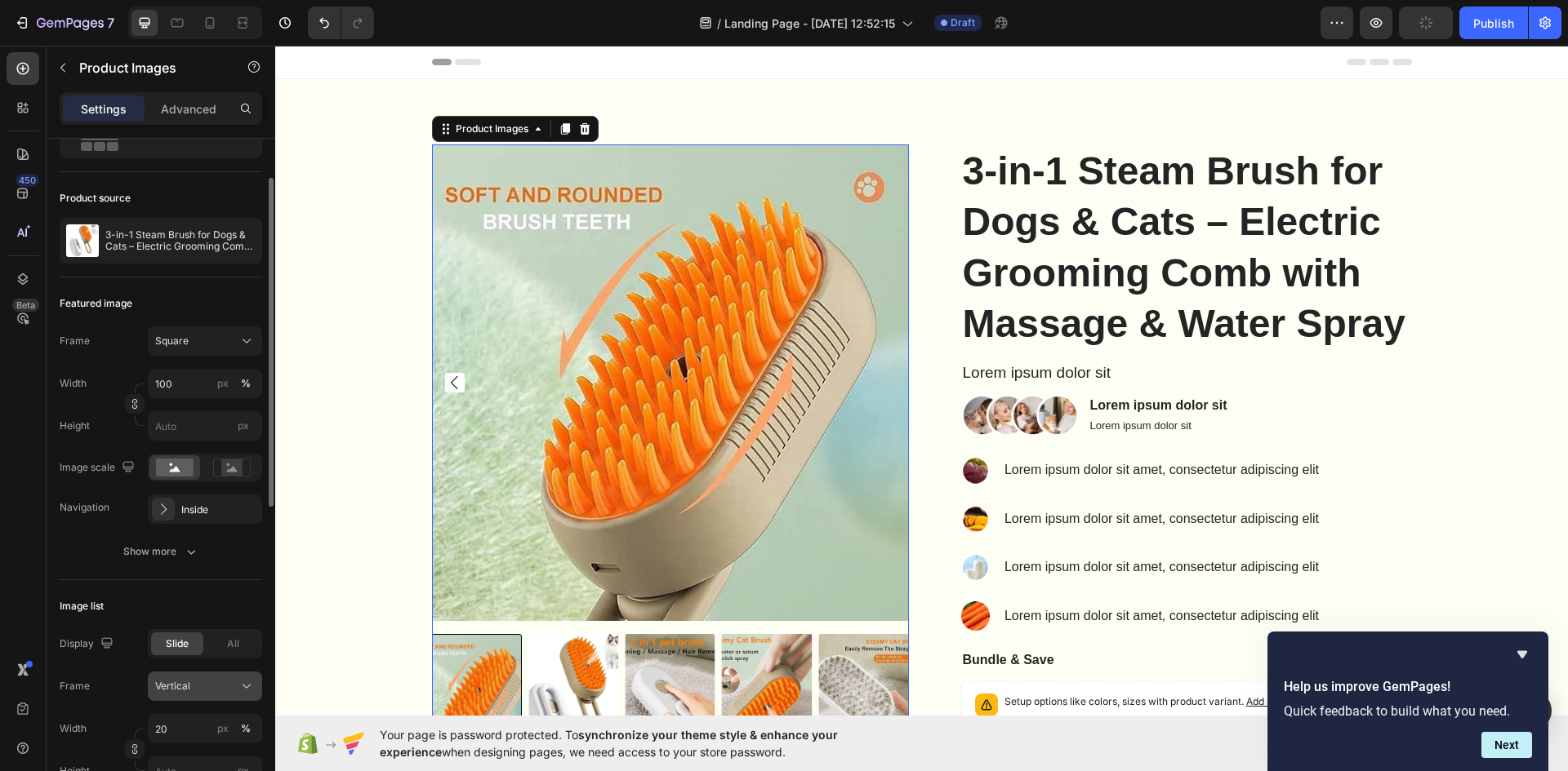
scroll to position [0, 0]
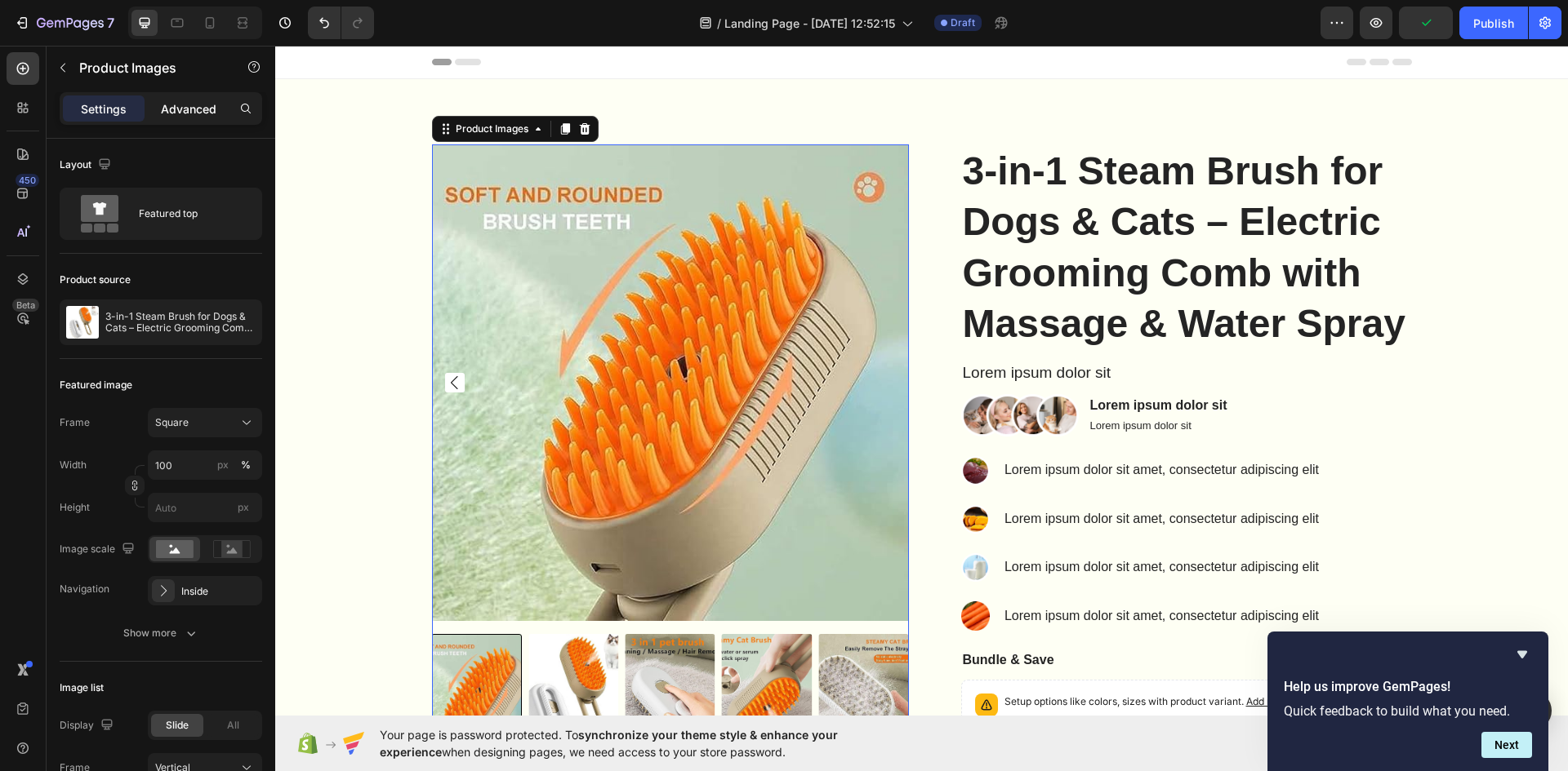
click at [197, 115] on p "Advanced" at bounding box center [189, 108] width 56 height 18
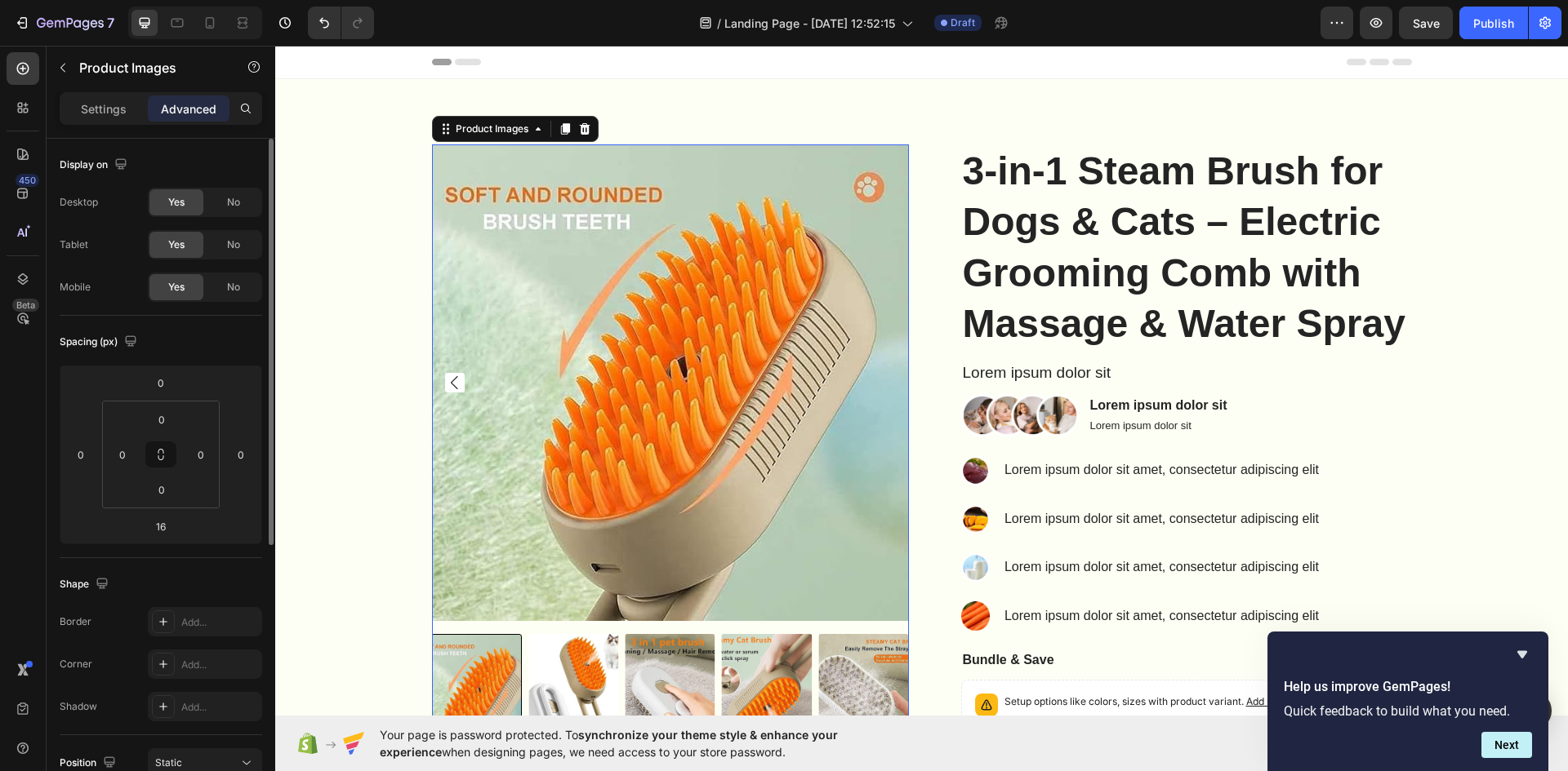
click at [188, 287] on div "Yes" at bounding box center [176, 287] width 54 height 26
click at [227, 290] on span "No" at bounding box center [234, 287] width 13 height 15
click at [186, 285] on div "Yes" at bounding box center [176, 287] width 54 height 26
click at [66, 66] on icon "button" at bounding box center [63, 68] width 13 height 13
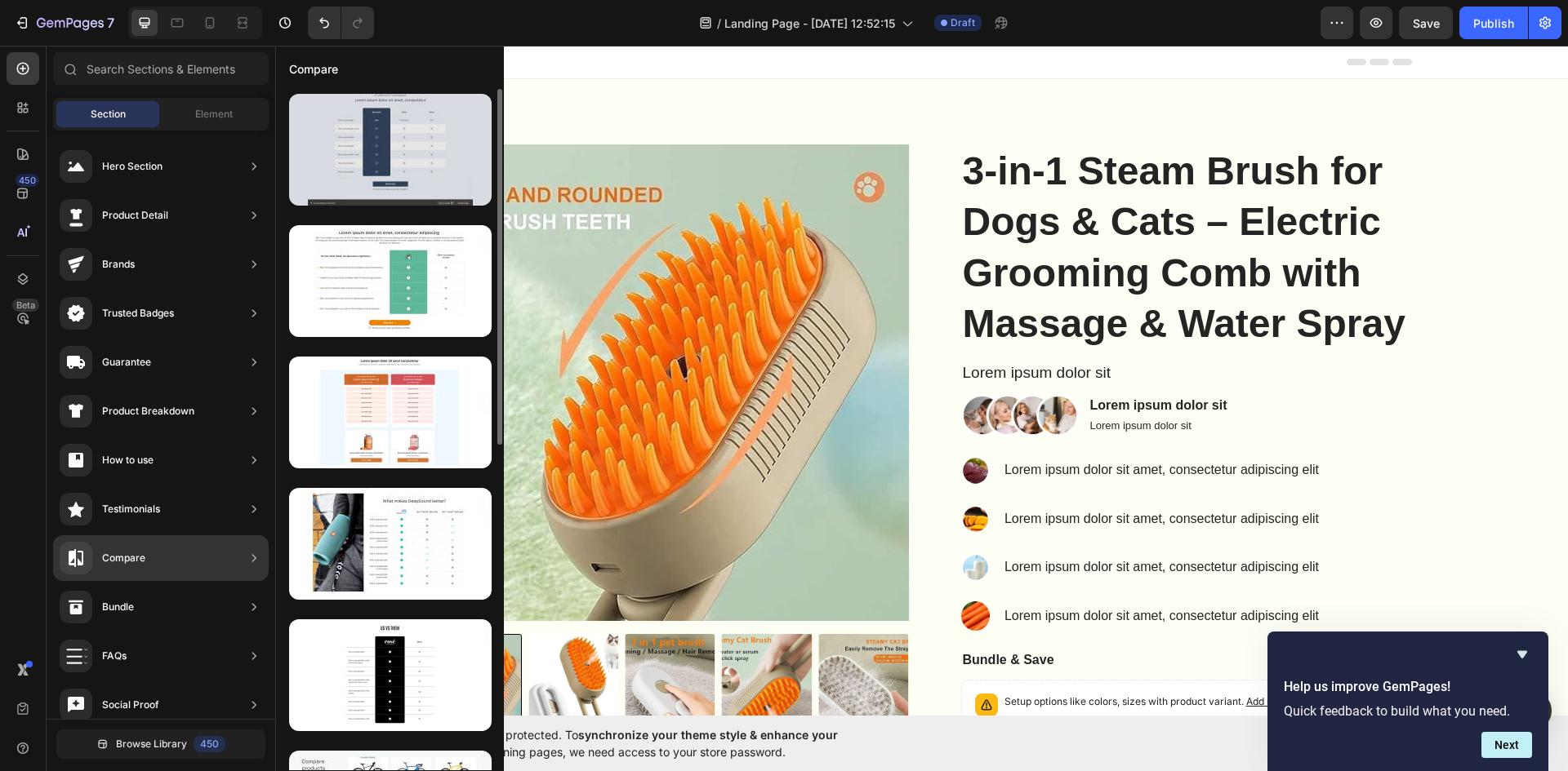
click at [407, 172] on div at bounding box center [390, 149] width 203 height 112
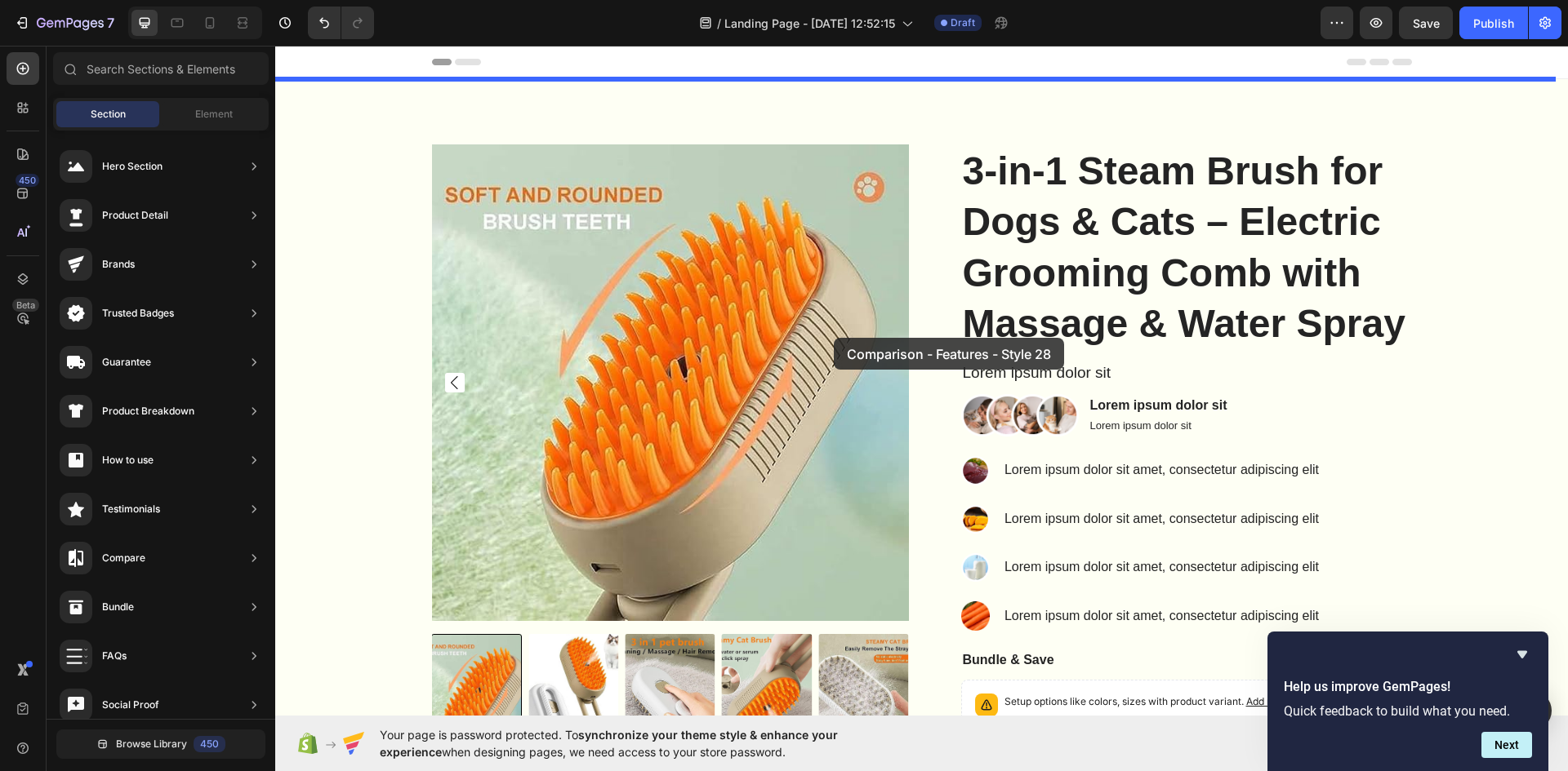
drag, startPoint x: 683, startPoint y: 218, endPoint x: 834, endPoint y: 338, distance: 192.9
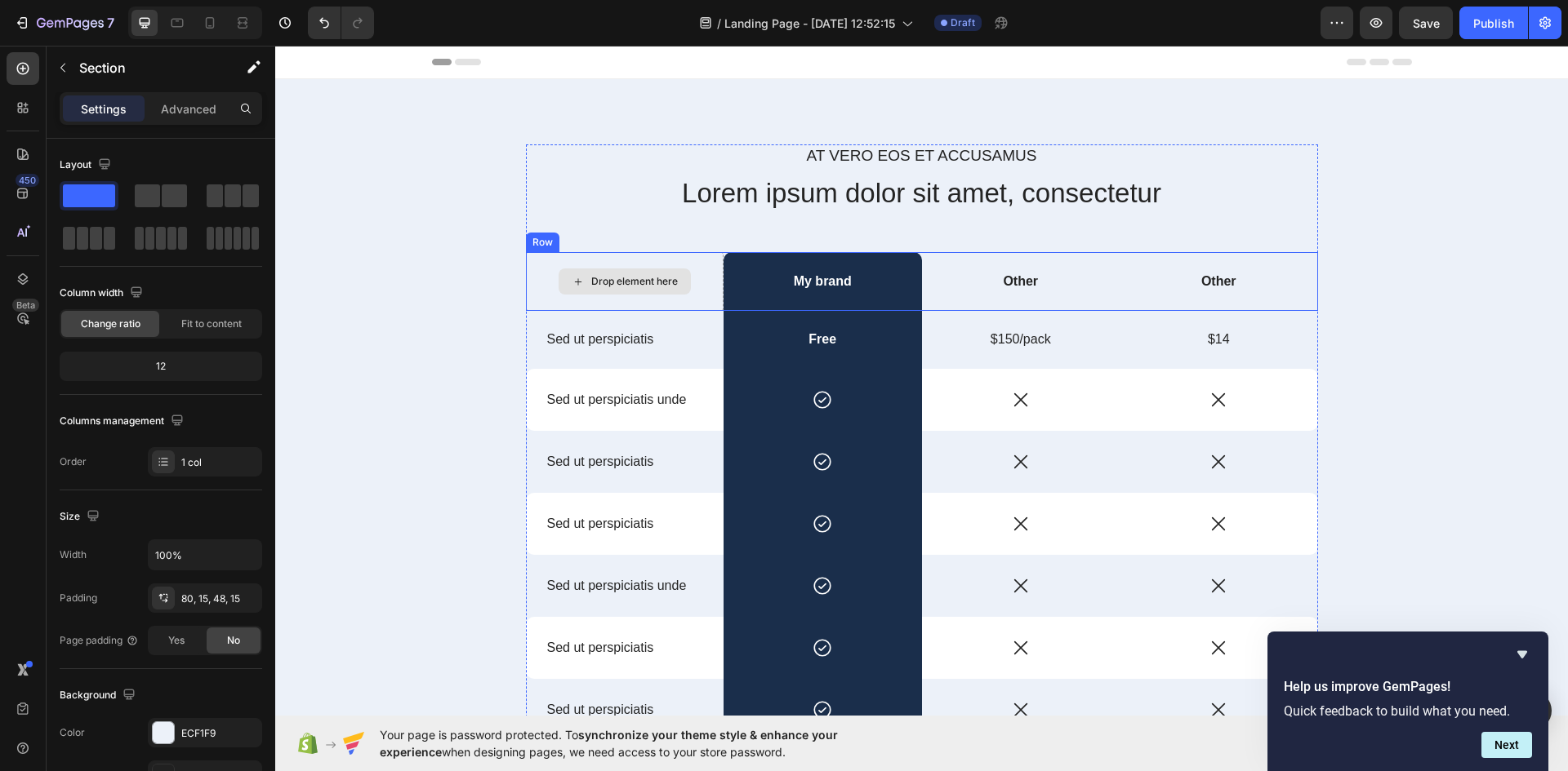
click at [604, 276] on div "Drop element here" at bounding box center [635, 282] width 87 height 13
